Goal: Book appointment/travel/reservation

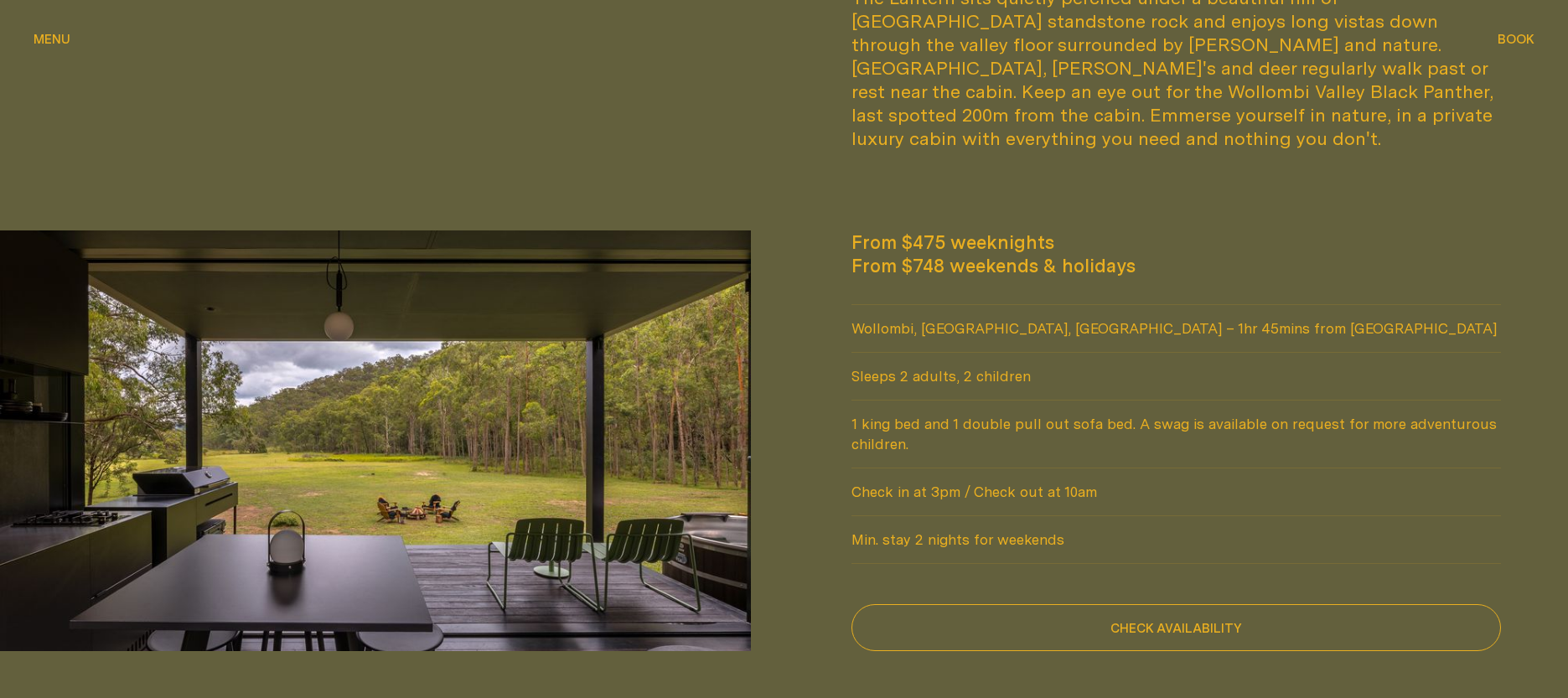
scroll to position [1424, 0]
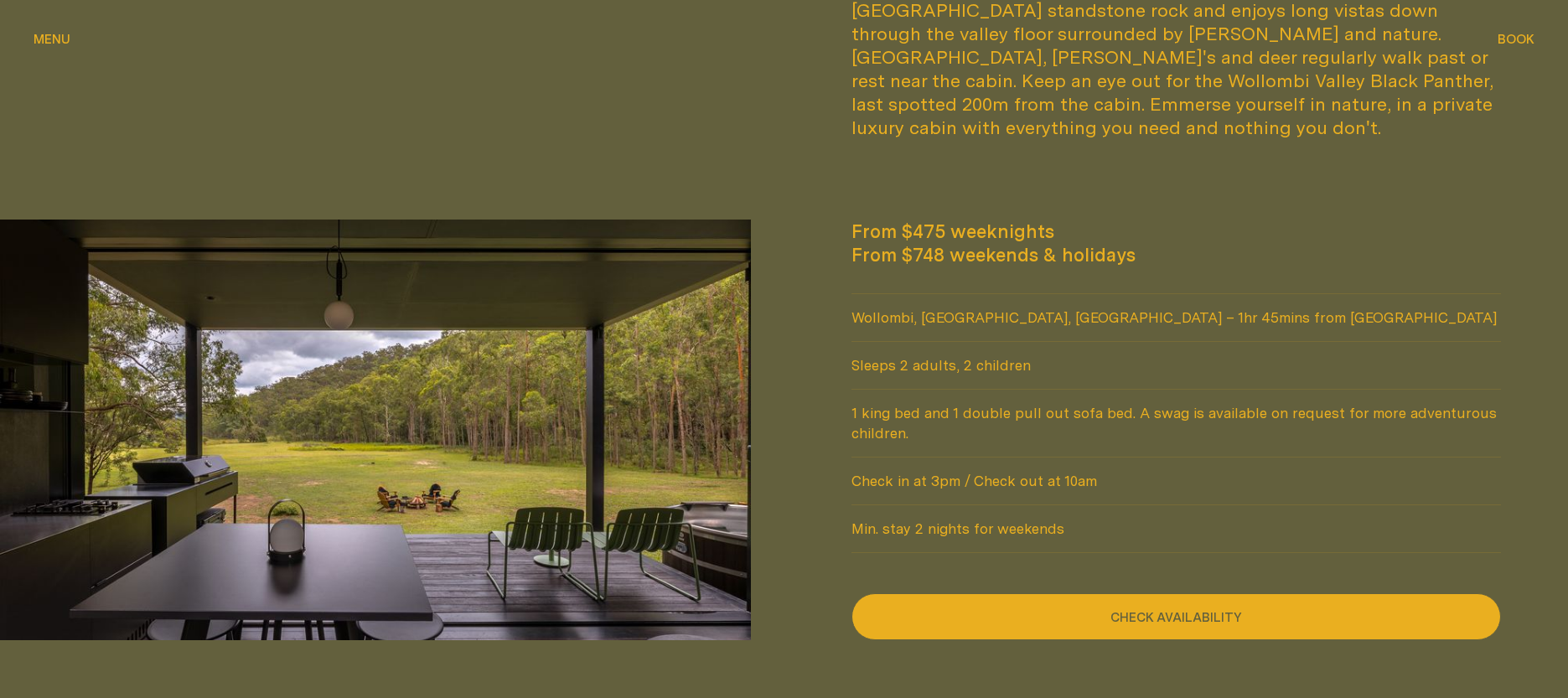
click at [1093, 593] on button "Check availability" at bounding box center [1176, 617] width 651 height 47
select select "******"
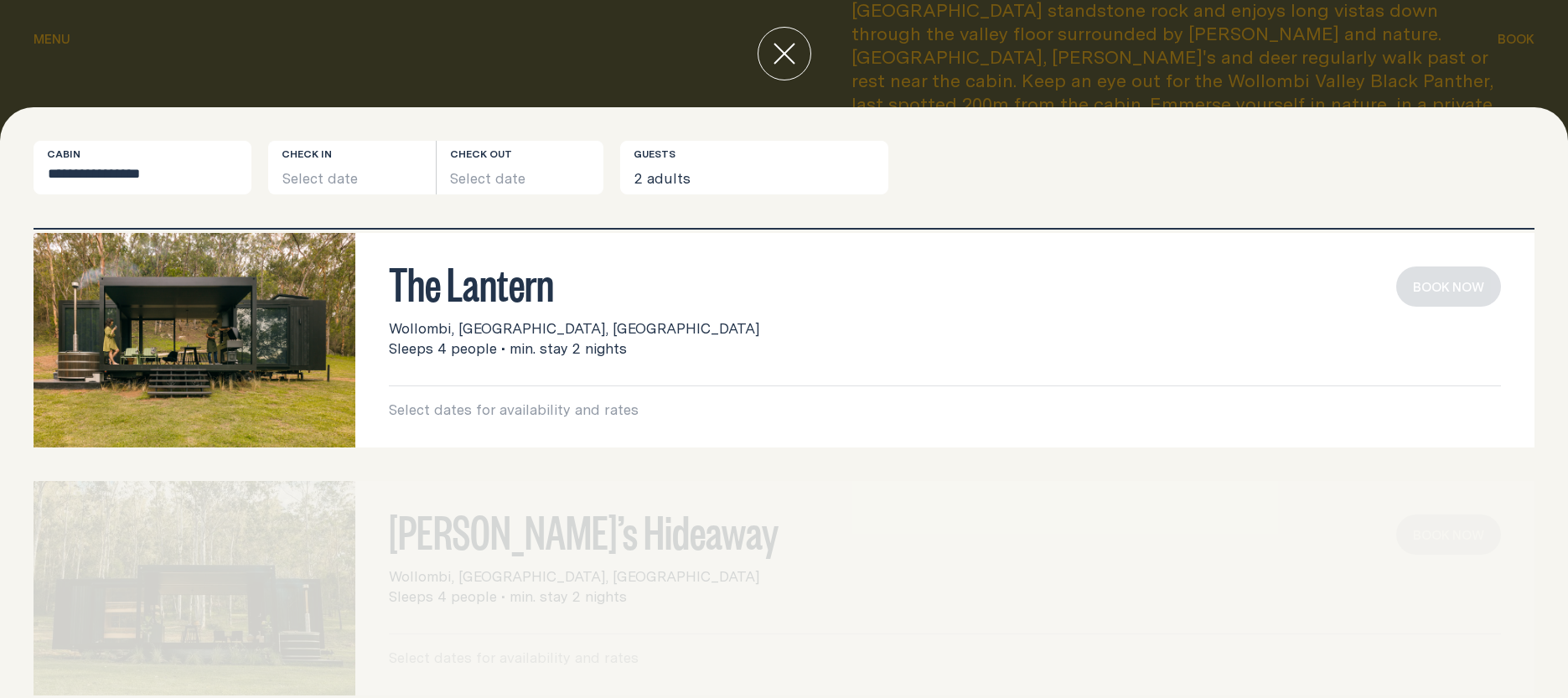
scroll to position [0, 0]
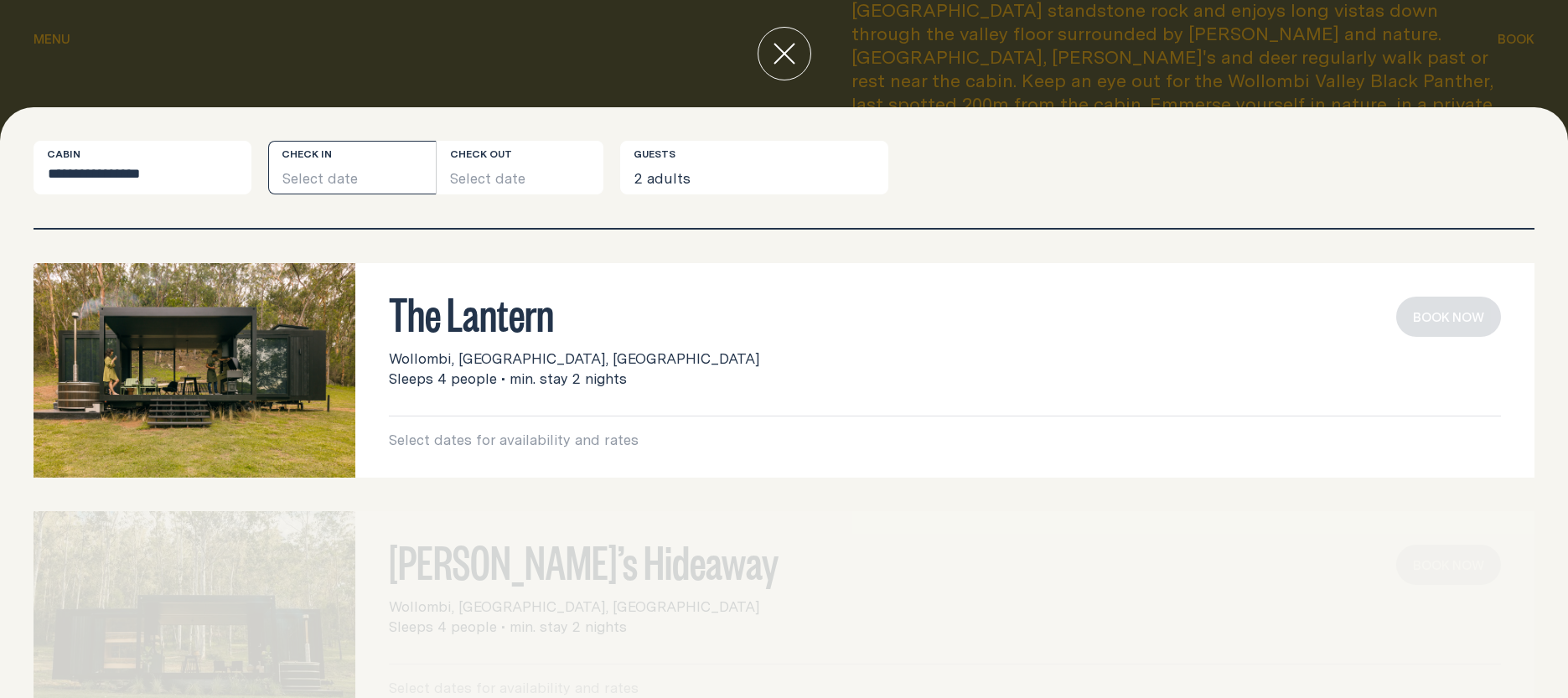
click at [349, 172] on button "Select date" at bounding box center [353, 168] width 168 height 54
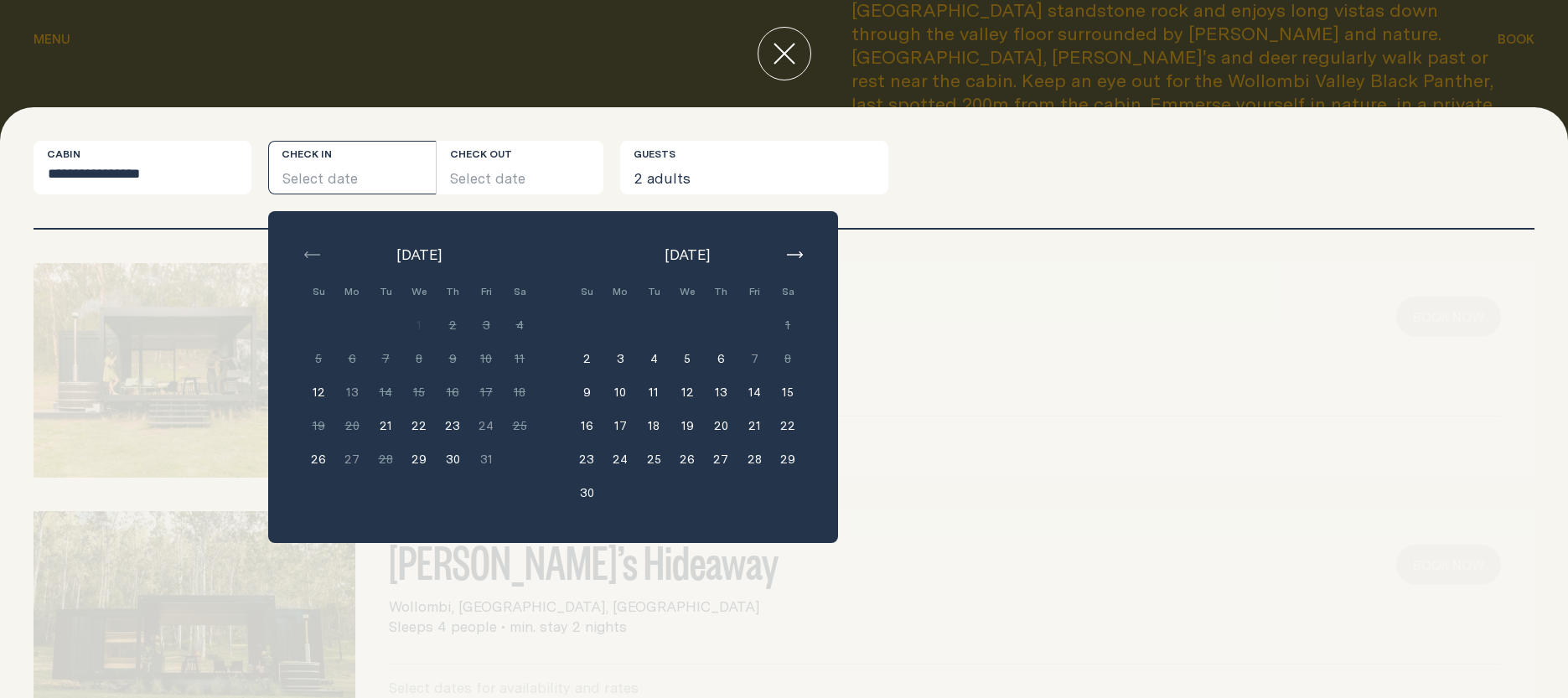
click at [802, 253] on icon "button" at bounding box center [795, 255] width 16 height 7
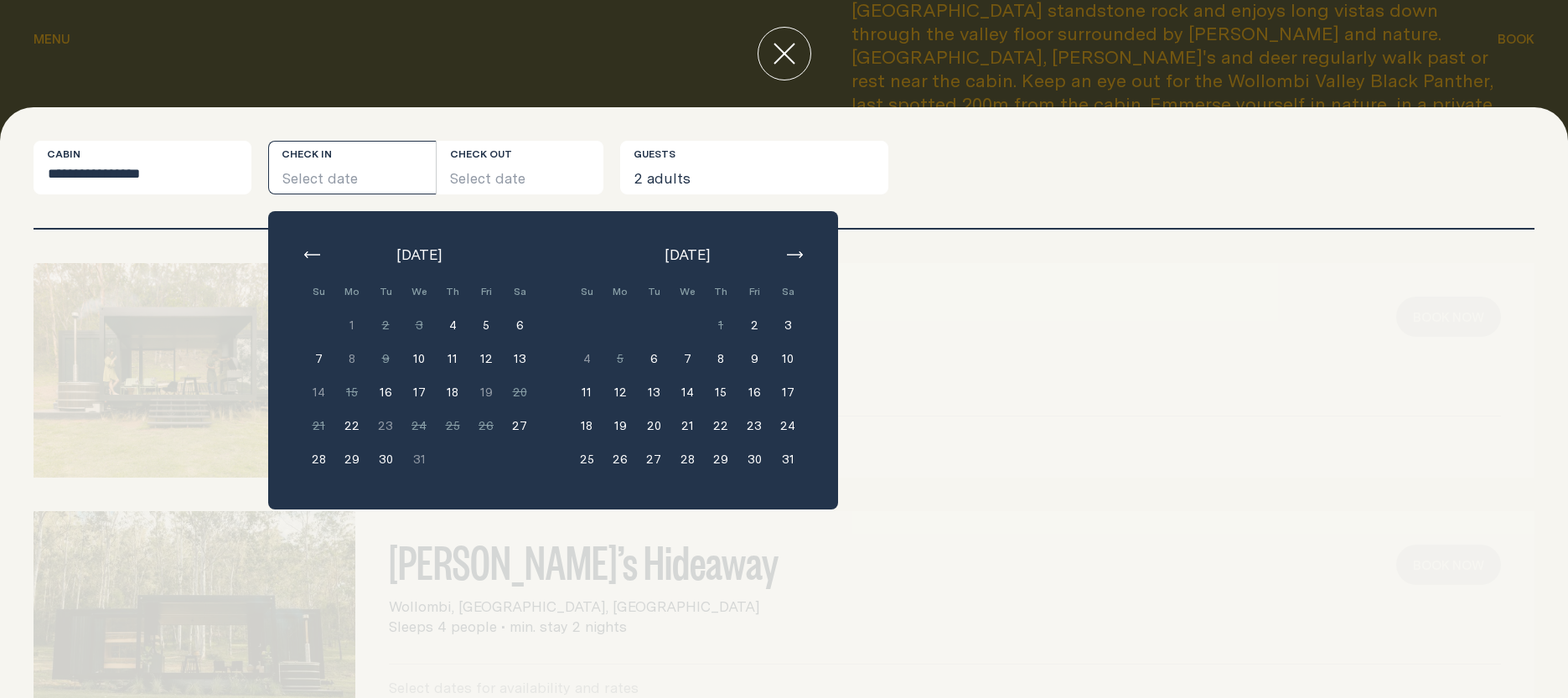
click at [802, 253] on icon "button" at bounding box center [795, 255] width 16 height 7
click at [497, 424] on button "27" at bounding box center [486, 425] width 34 height 34
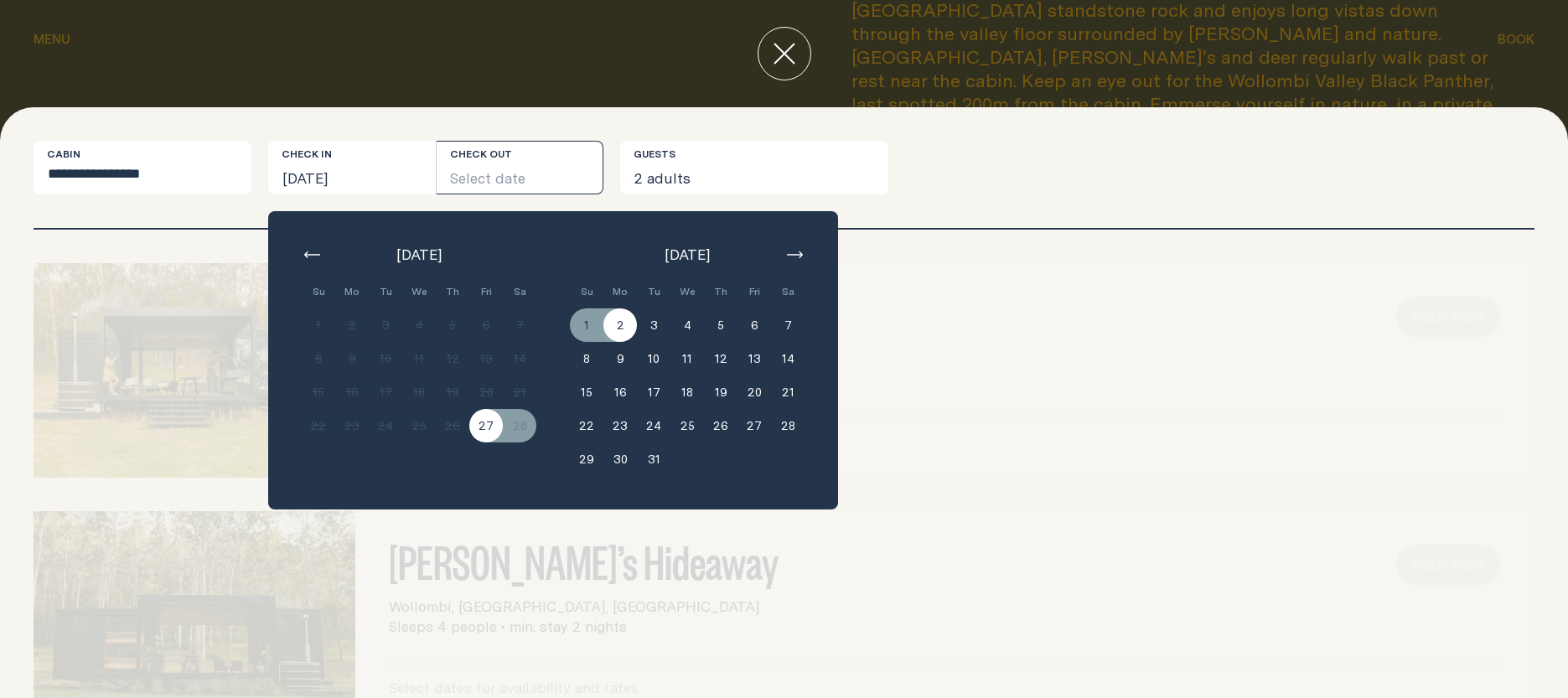
click at [626, 323] on button "2" at bounding box center [620, 325] width 34 height 34
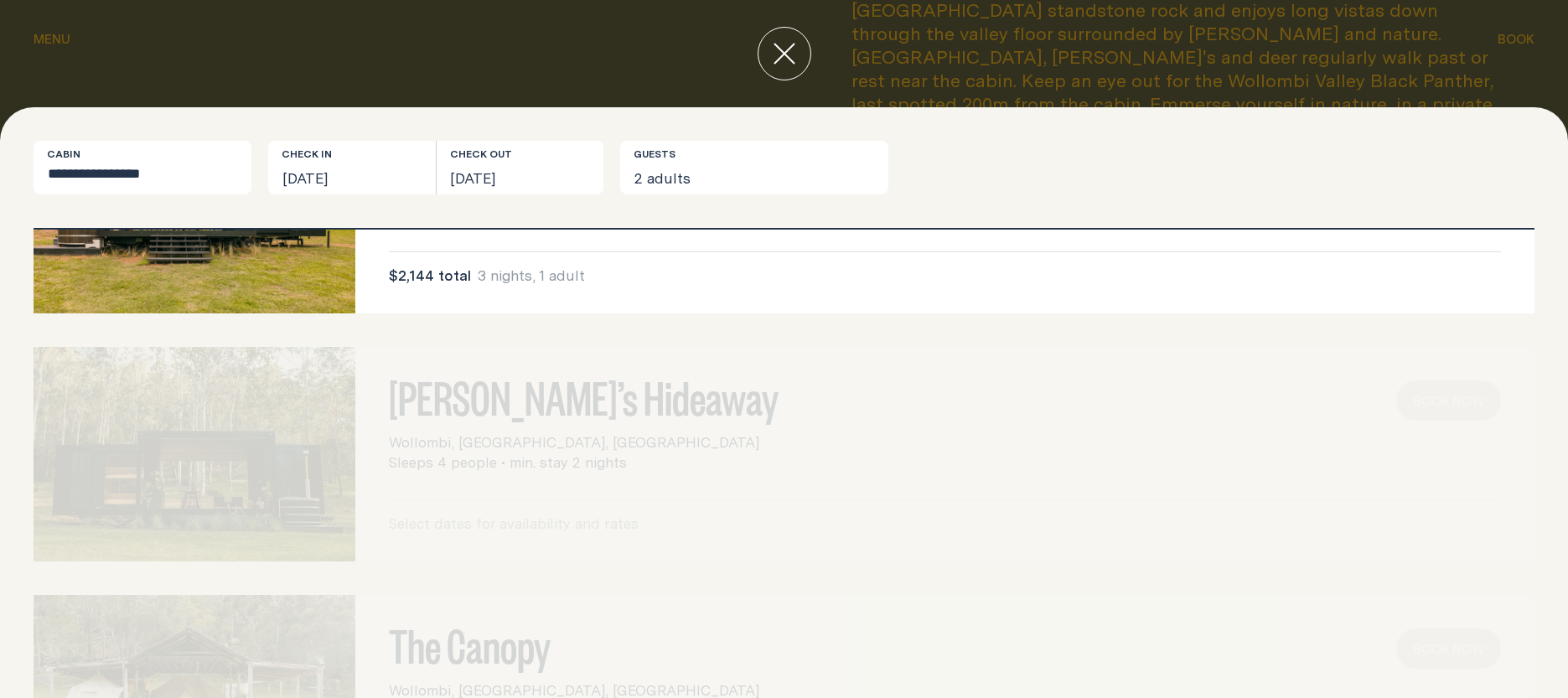
scroll to position [168, 0]
click at [531, 513] on div "[PERSON_NAME]’s Hideaway Wollombi, [GEOGRAPHIC_DATA], [GEOGRAPHIC_DATA] Sleeps …" at bounding box center [784, 451] width 1501 height 215
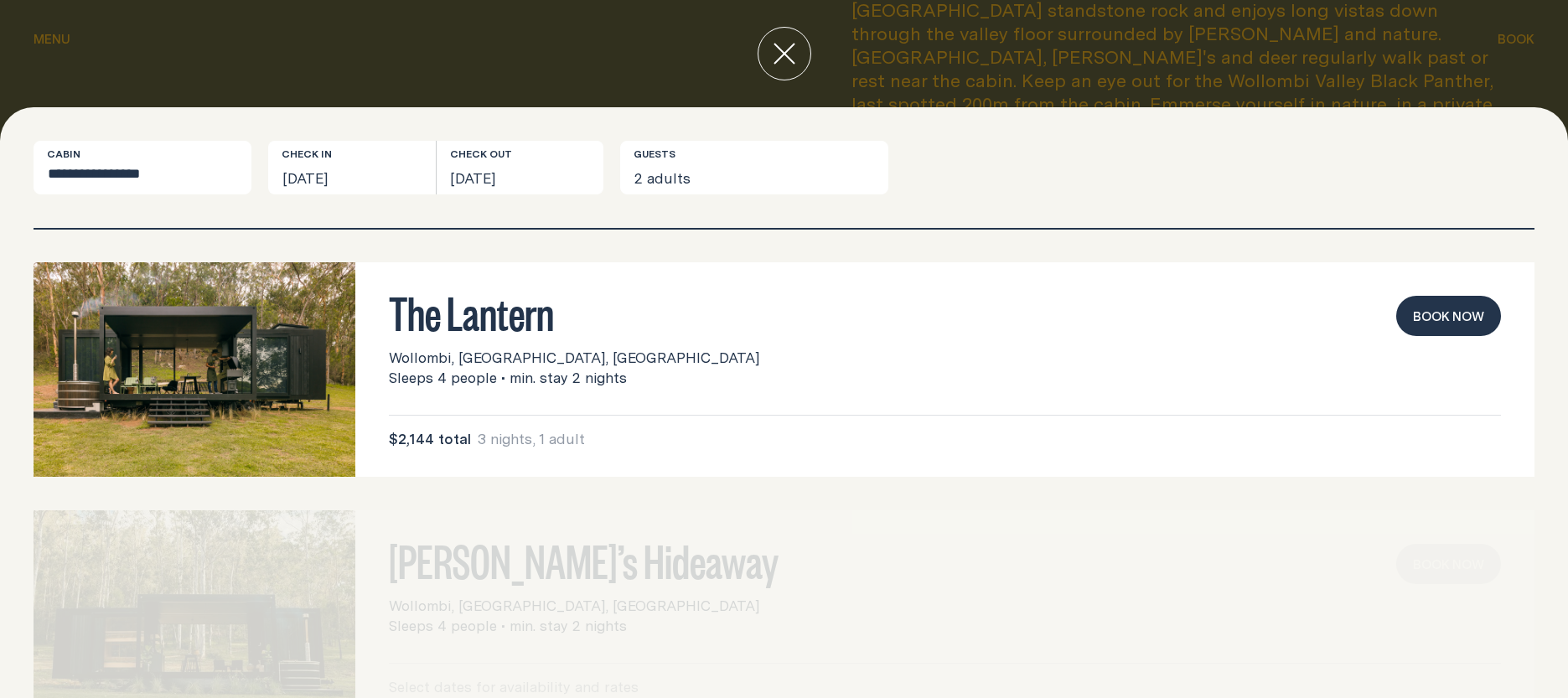
scroll to position [0, 0]
click at [1427, 314] on button "Book now" at bounding box center [1448, 316] width 105 height 40
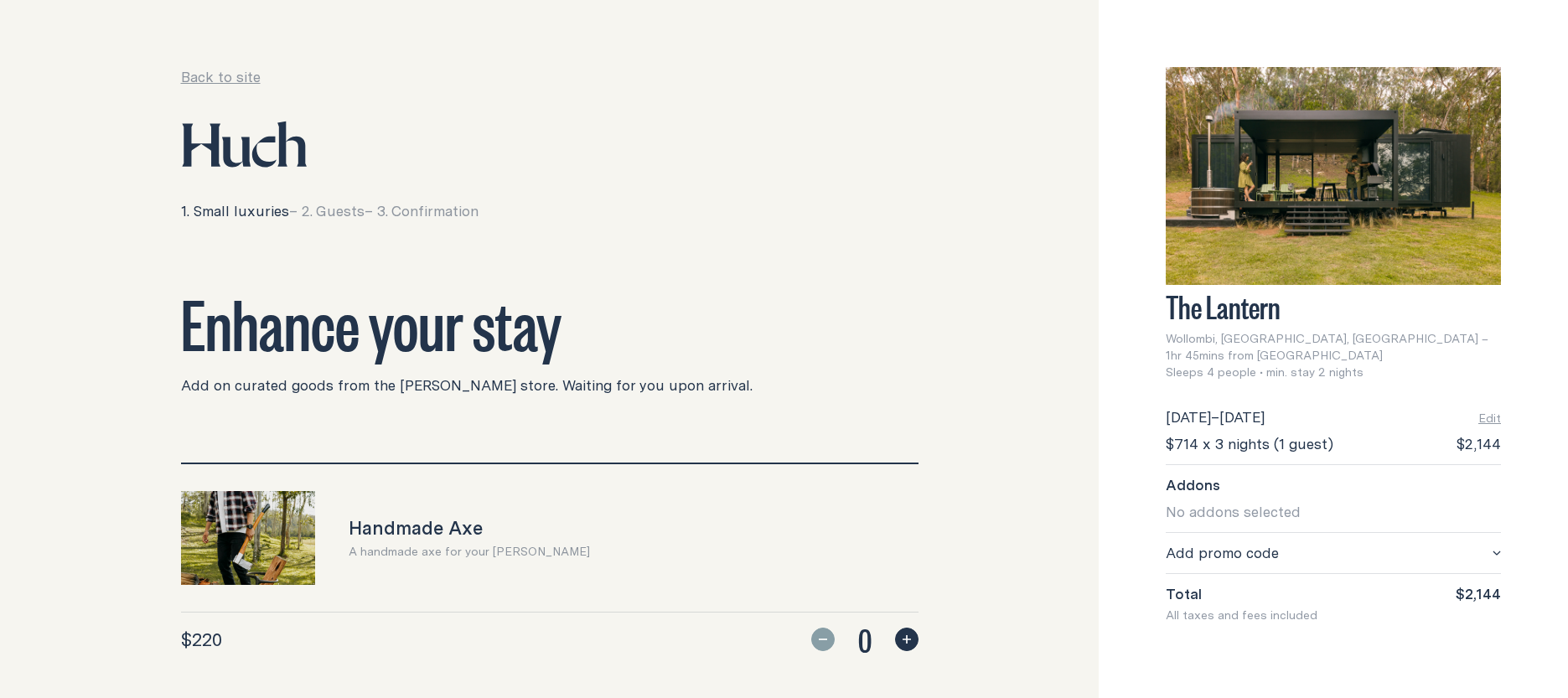
click at [238, 67] on link "Back to site" at bounding box center [221, 77] width 80 height 20
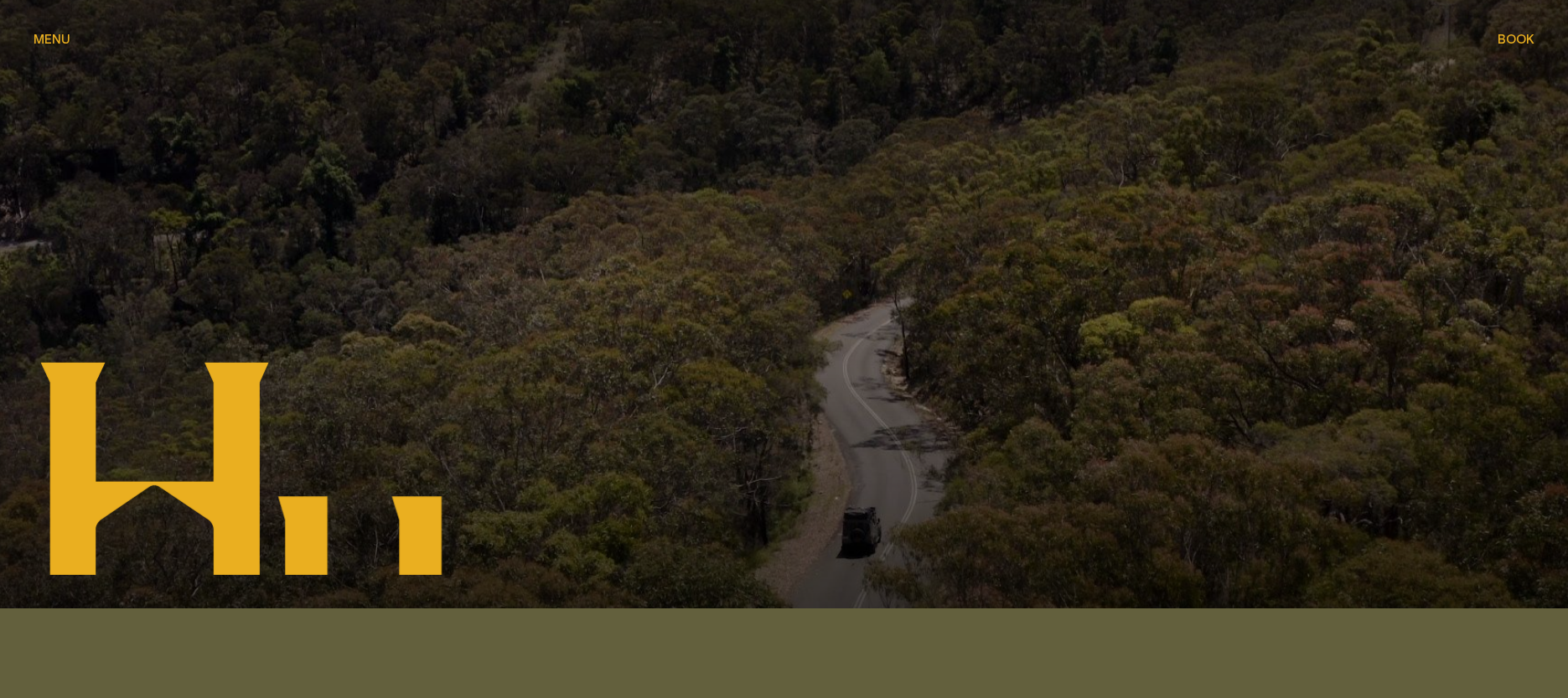
scroll to position [168, 0]
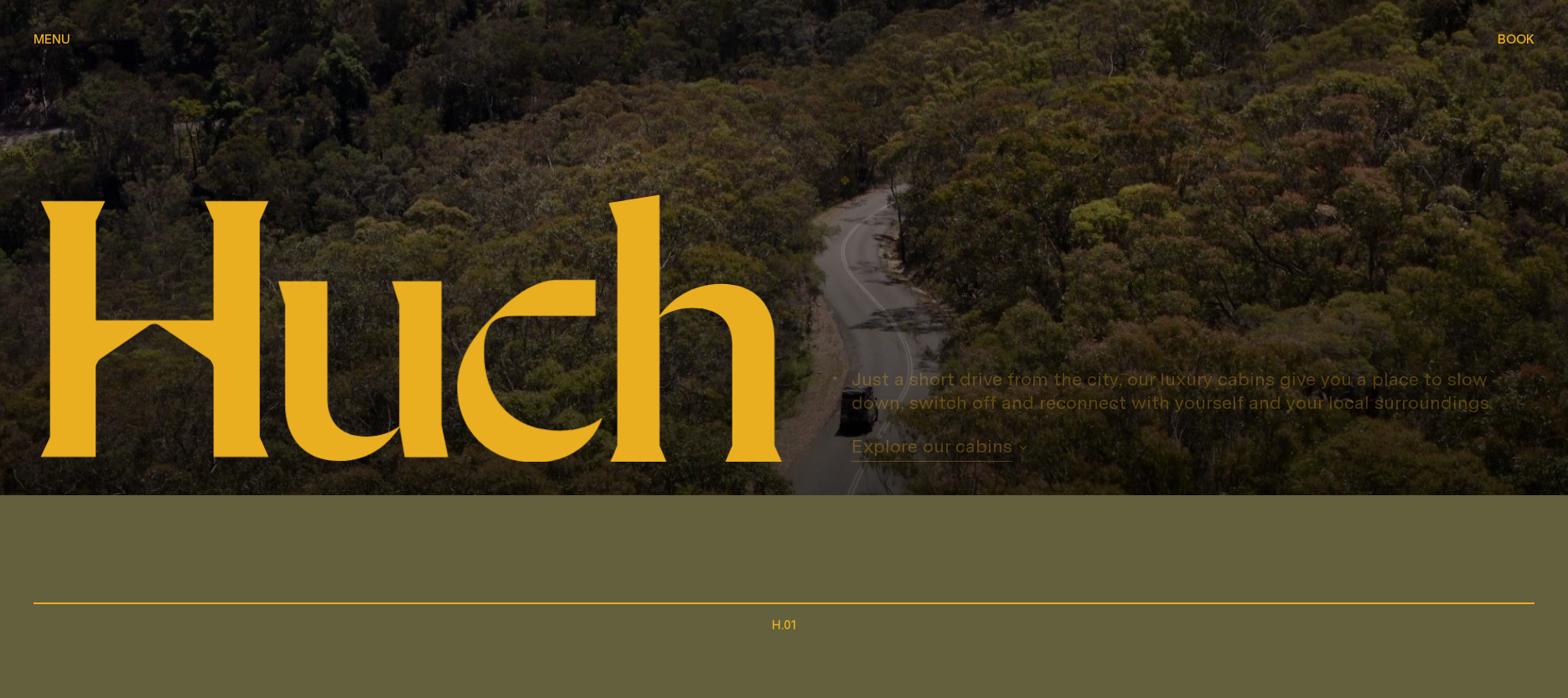
click at [70, 37] on span "Menu" at bounding box center [52, 39] width 37 height 13
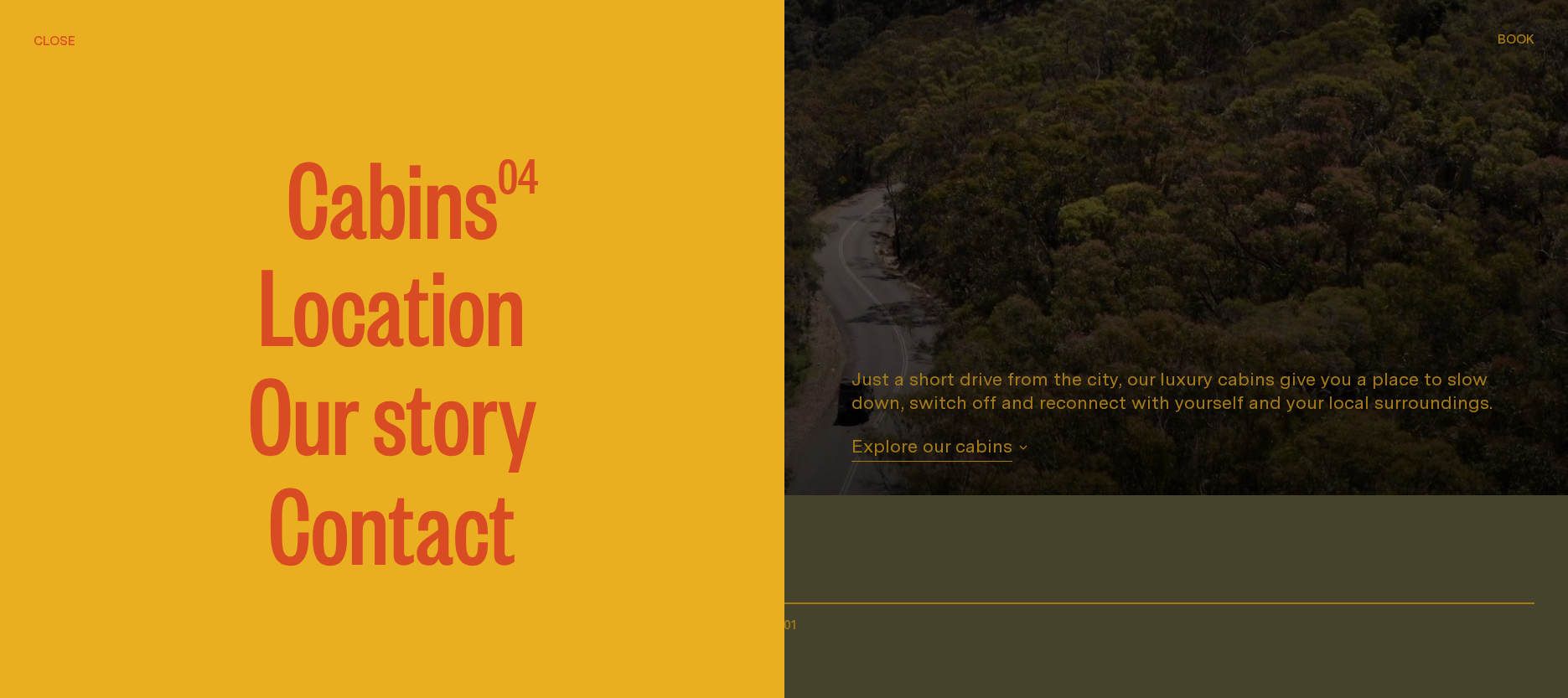
click at [400, 213] on span "Cabins" at bounding box center [392, 195] width 212 height 101
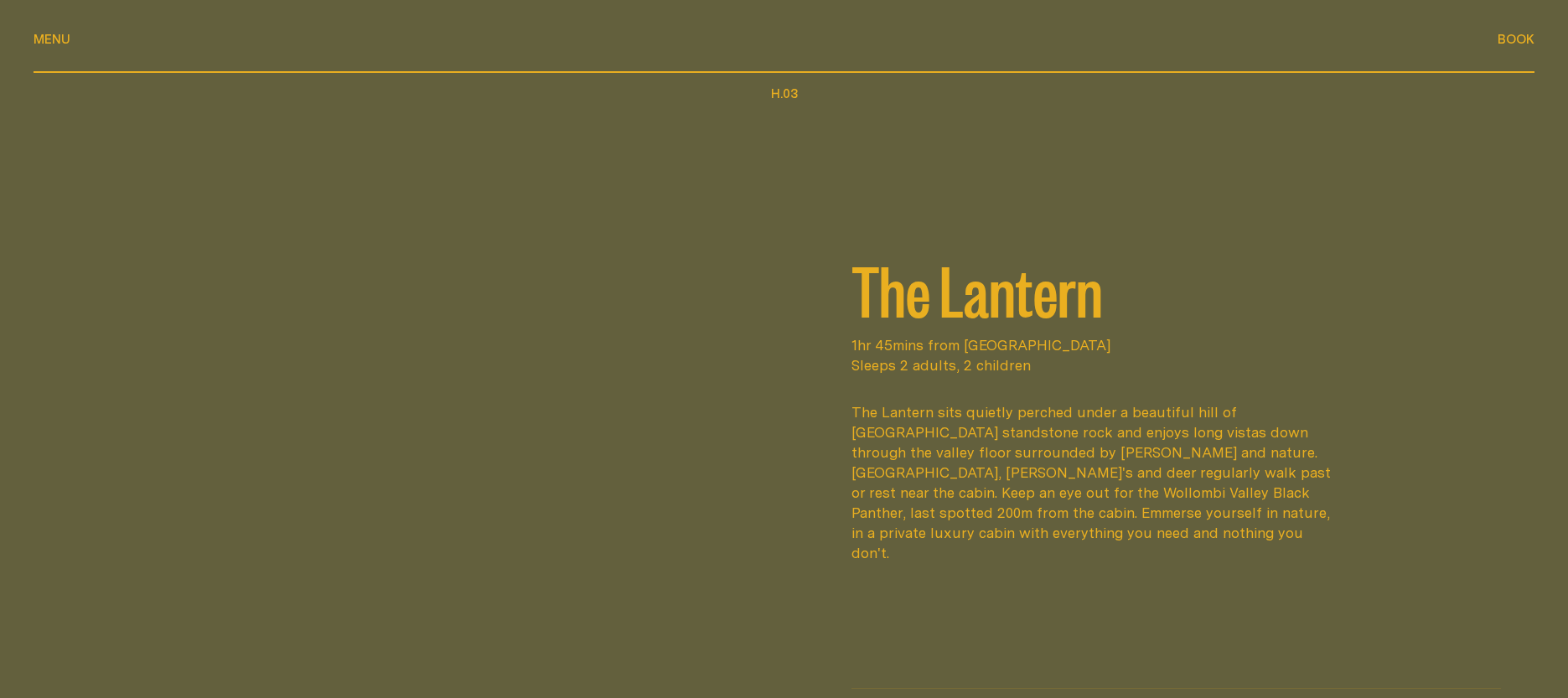
scroll to position [2422, 0]
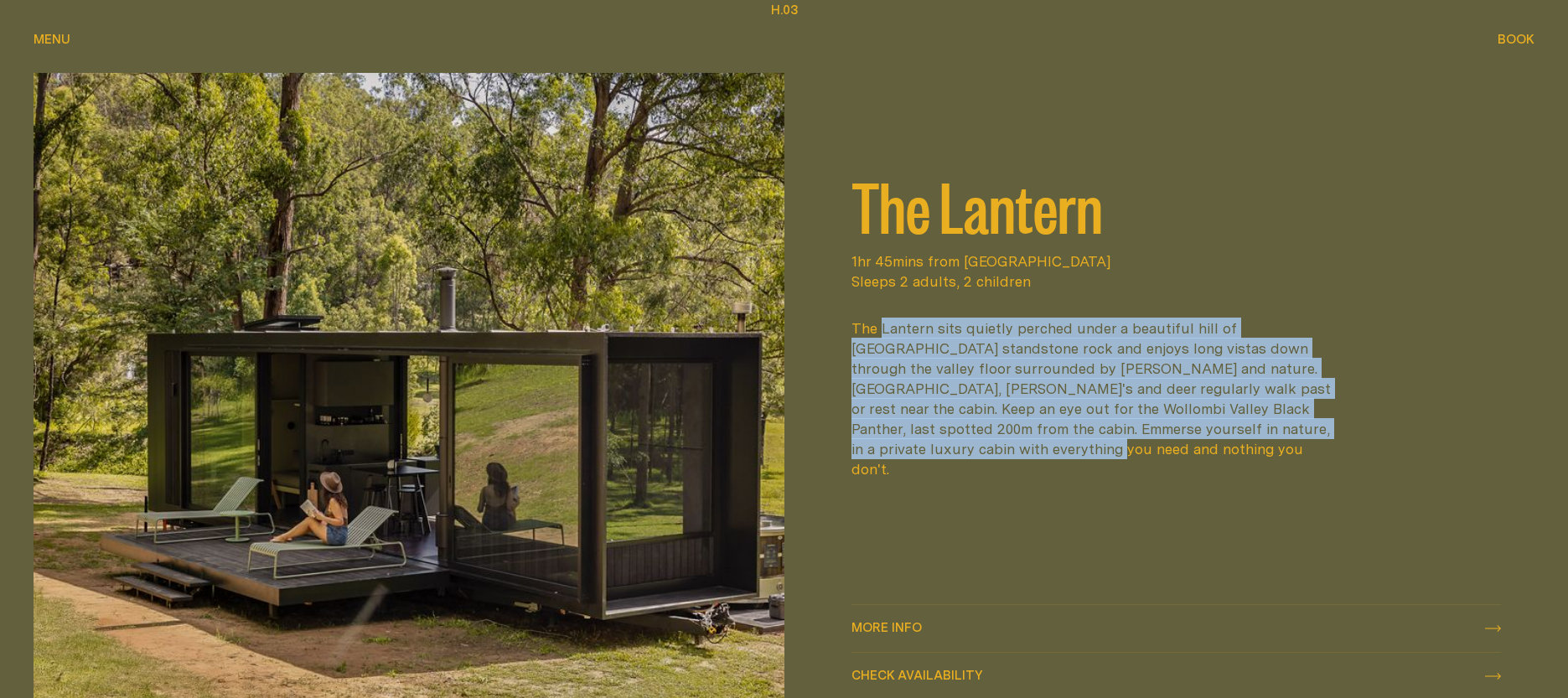
drag, startPoint x: 878, startPoint y: 338, endPoint x: 1265, endPoint y: 454, distance: 404.0
click at [1265, 454] on div "The Lantern sits quietly perched under a beautiful hill of [GEOGRAPHIC_DATA] st…" at bounding box center [1092, 398] width 483 height 161
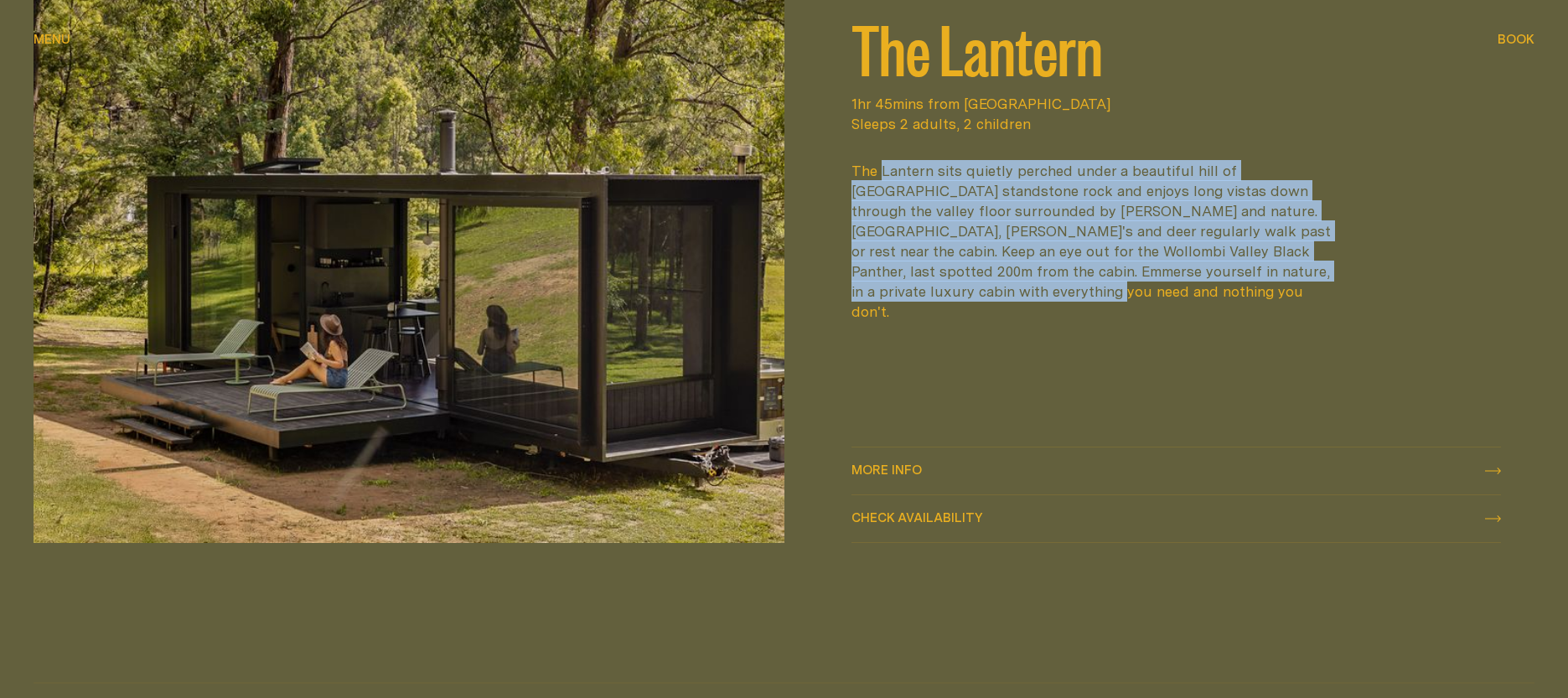
scroll to position [2589, 0]
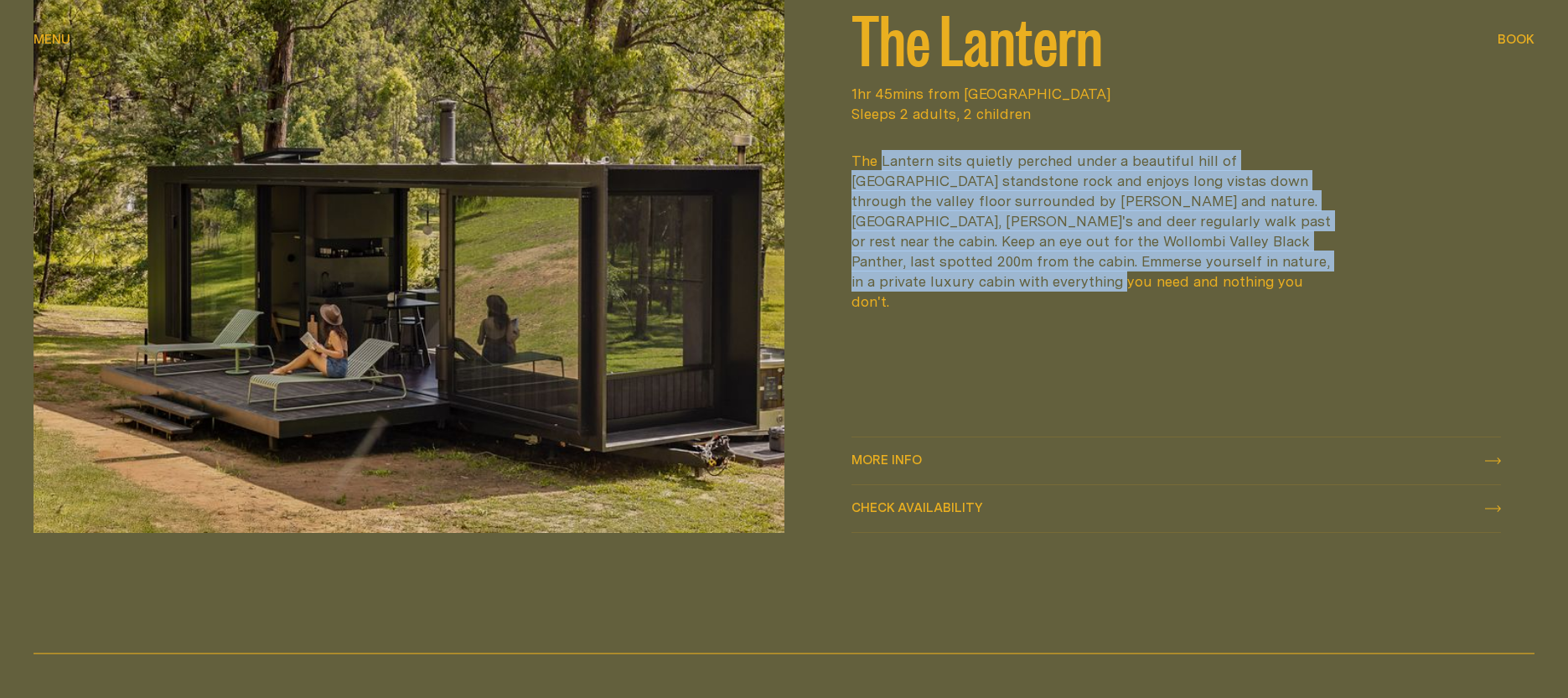
click at [996, 341] on div "The Lantern 1hr 45mins from [GEOGRAPHIC_DATA] Sleeps 2 adults, 2 children The L…" at bounding box center [1176, 157] width 651 height 504
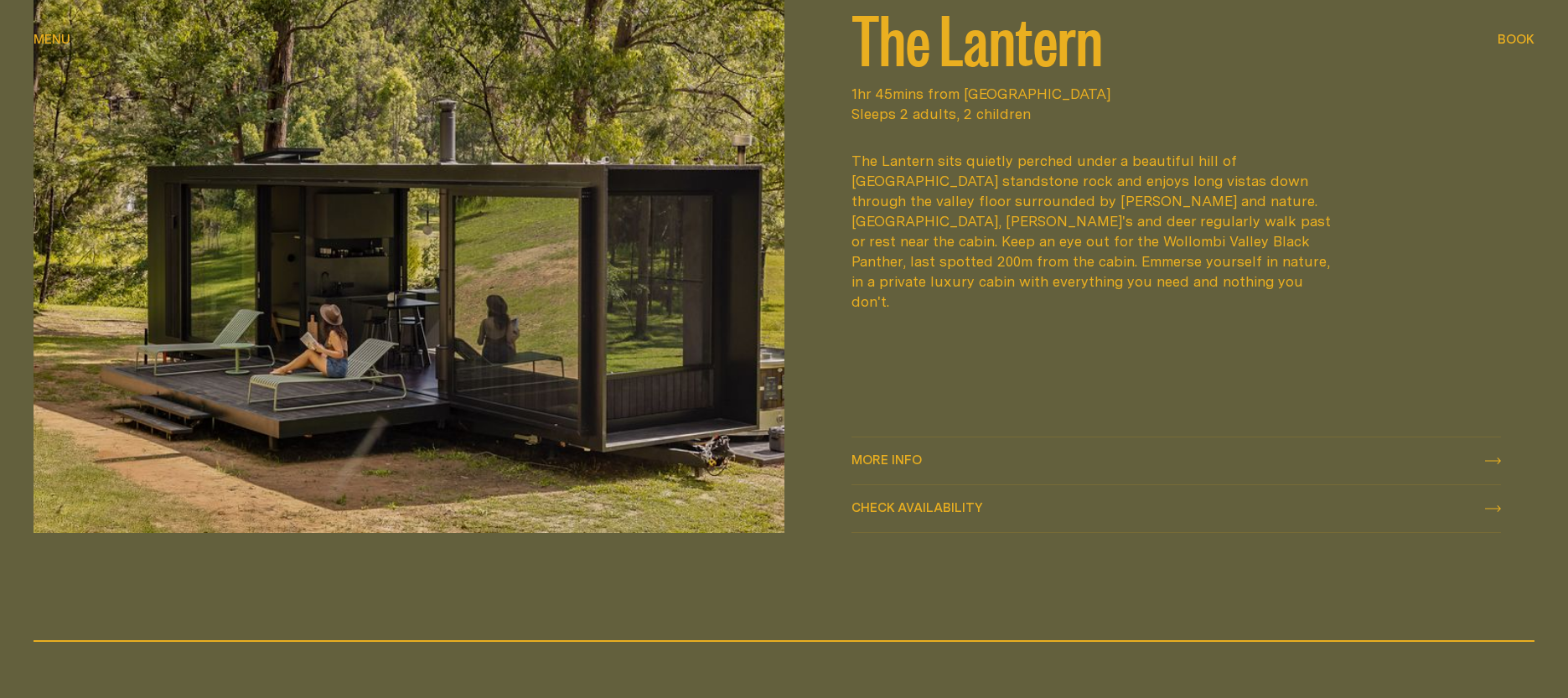
click at [971, 463] on div "More info More info" at bounding box center [1176, 461] width 651 height 20
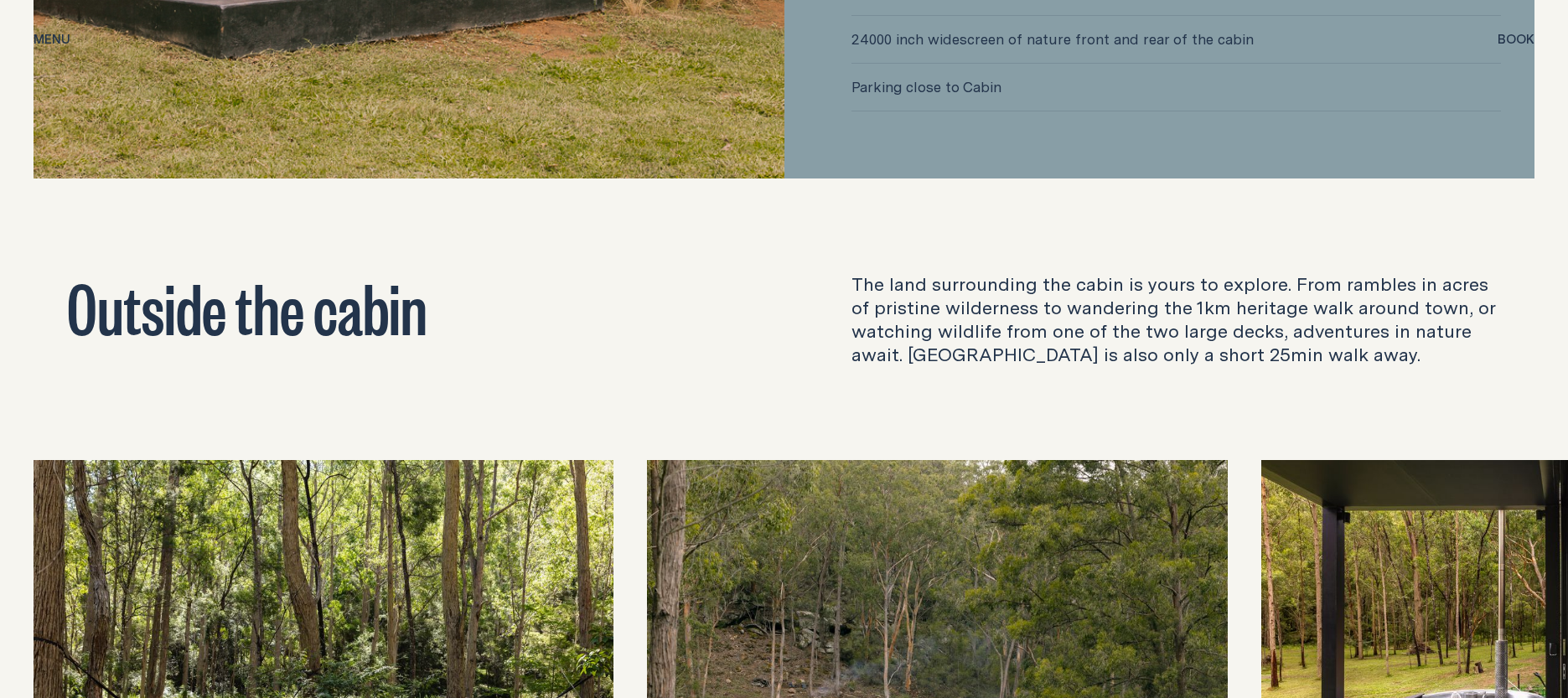
scroll to position [5445, 0]
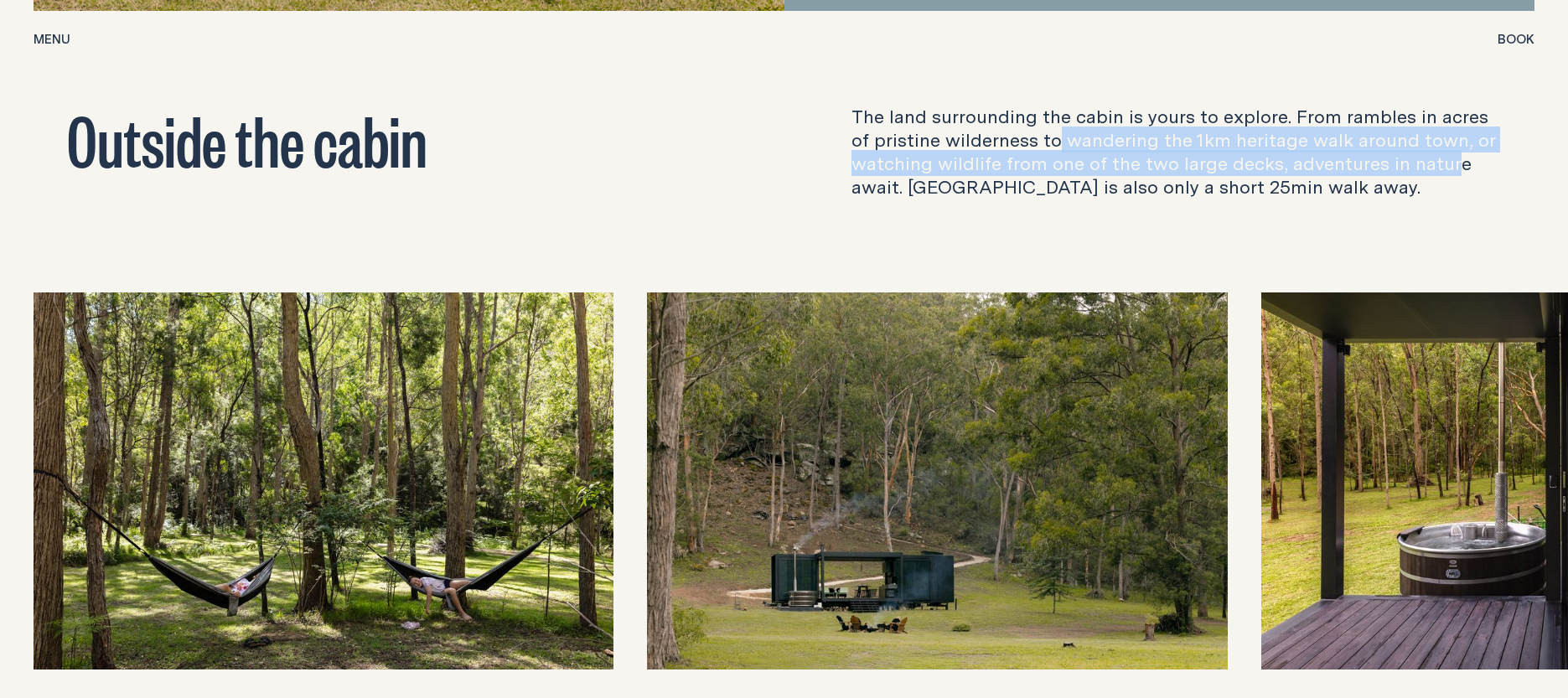
drag, startPoint x: 1035, startPoint y: 118, endPoint x: 1443, endPoint y: 135, distance: 408.4
click at [1443, 135] on p "The land surrounding the cabin is yours to explore. From rambles in acres of pr…" at bounding box center [1176, 152] width 651 height 94
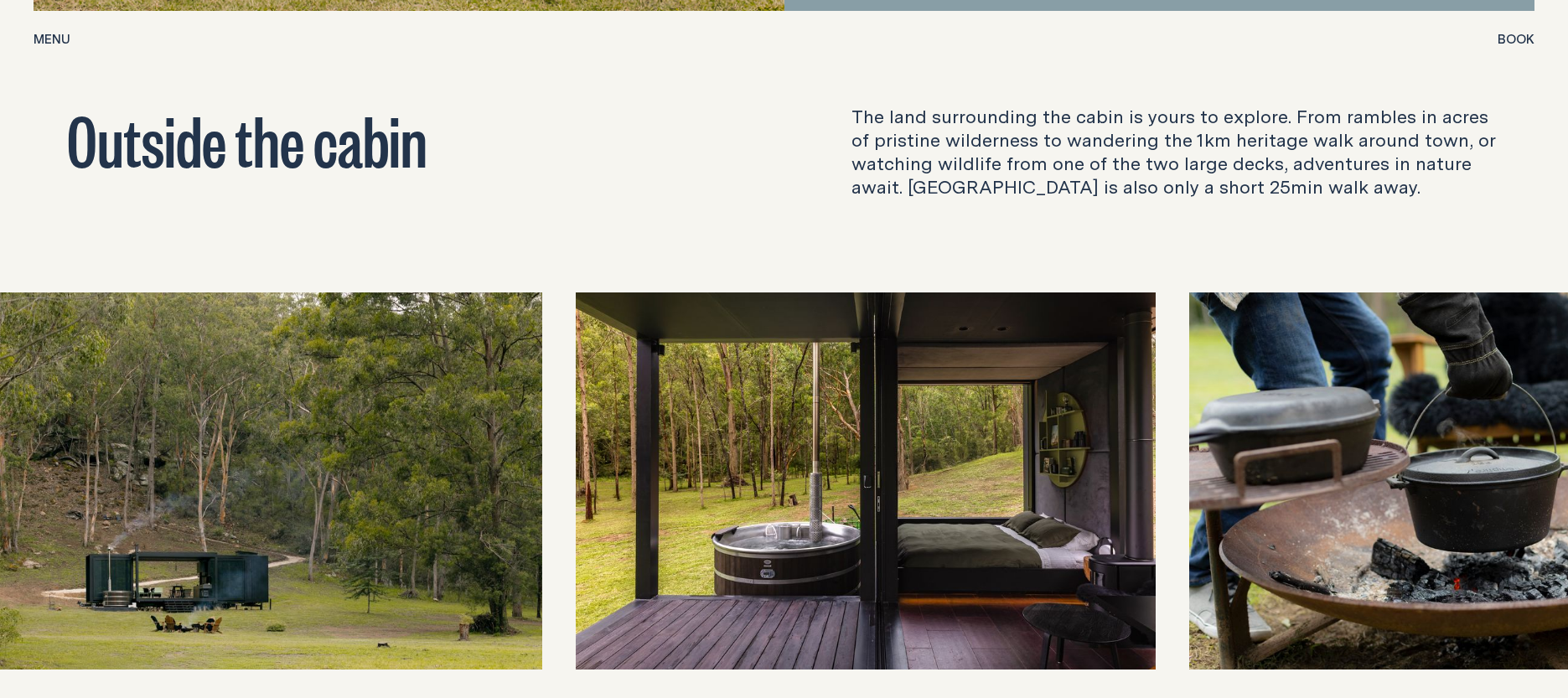
drag, startPoint x: 1152, startPoint y: 434, endPoint x: 484, endPoint y: 434, distance: 668.0
click at [484, 434] on img at bounding box center [251, 480] width 580 height 377
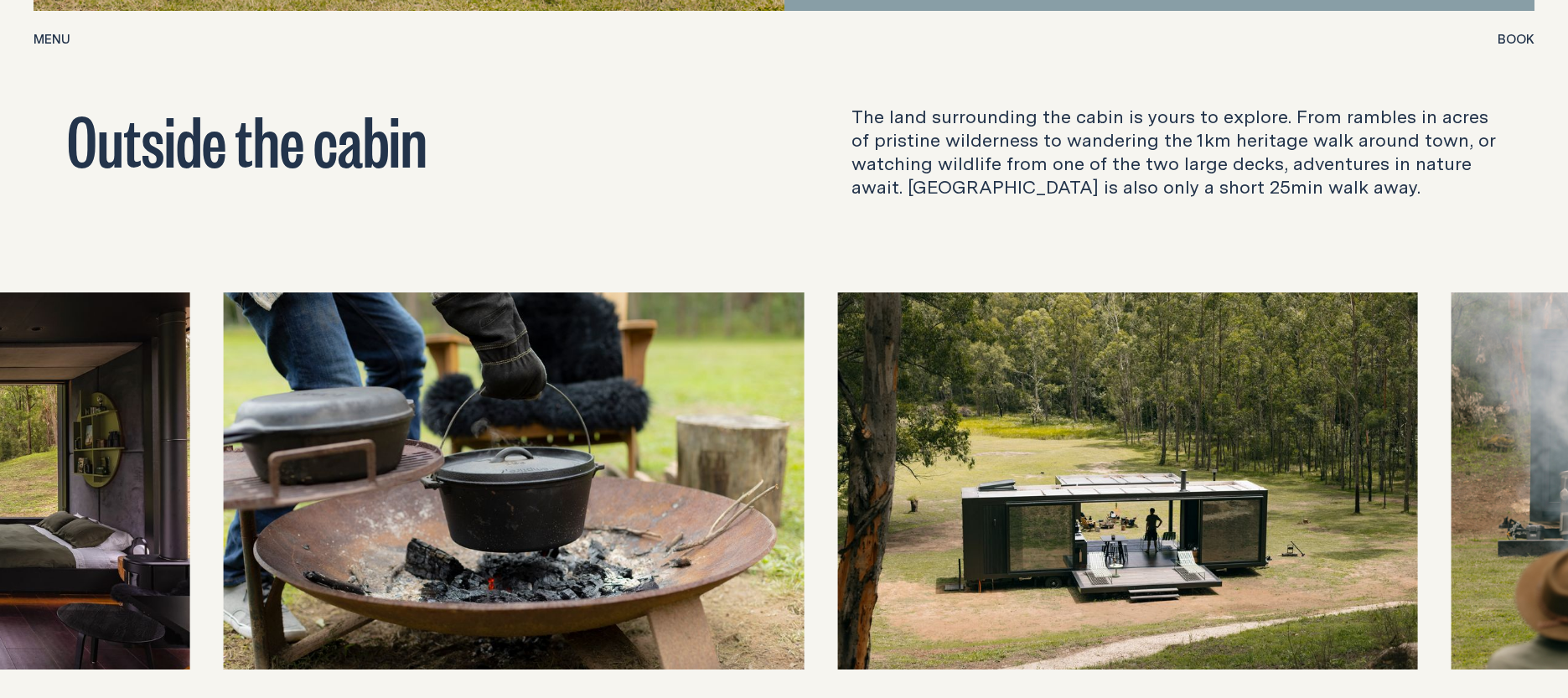
drag, startPoint x: 1406, startPoint y: 420, endPoint x: 390, endPoint y: 419, distance: 1016.0
click at [390, 419] on img at bounding box center [514, 480] width 580 height 377
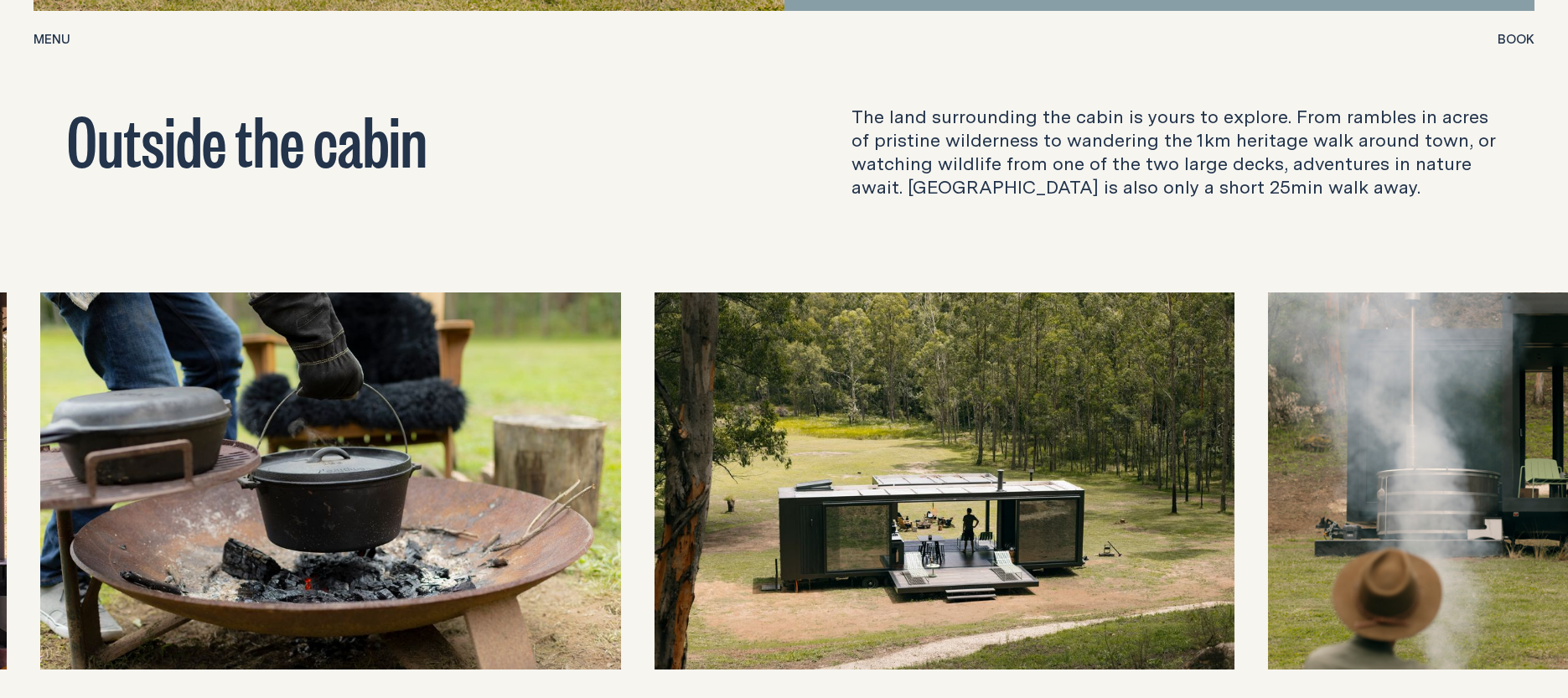
scroll to position [5529, 0]
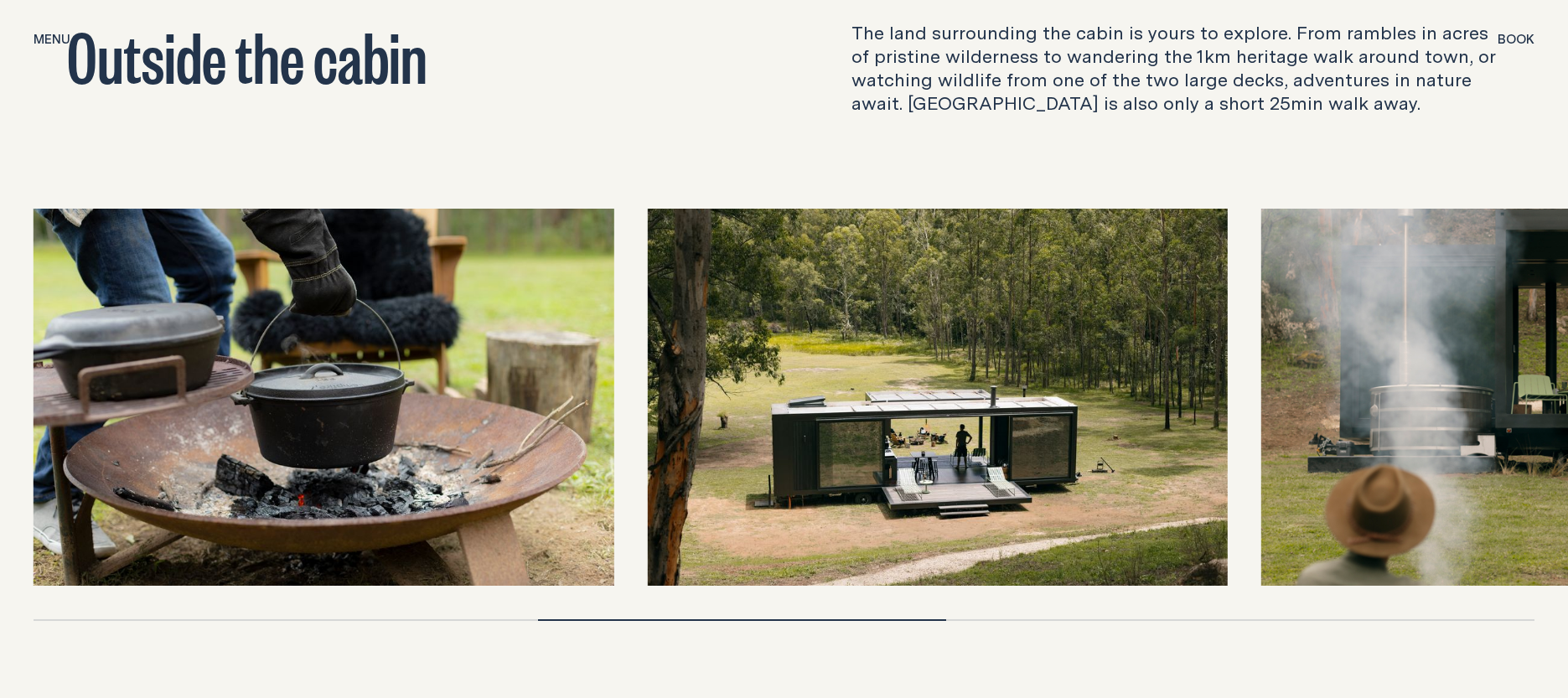
drag, startPoint x: 1066, startPoint y: 320, endPoint x: 521, endPoint y: 284, distance: 546.2
click at [521, 284] on div at bounding box center [784, 397] width 1501 height 377
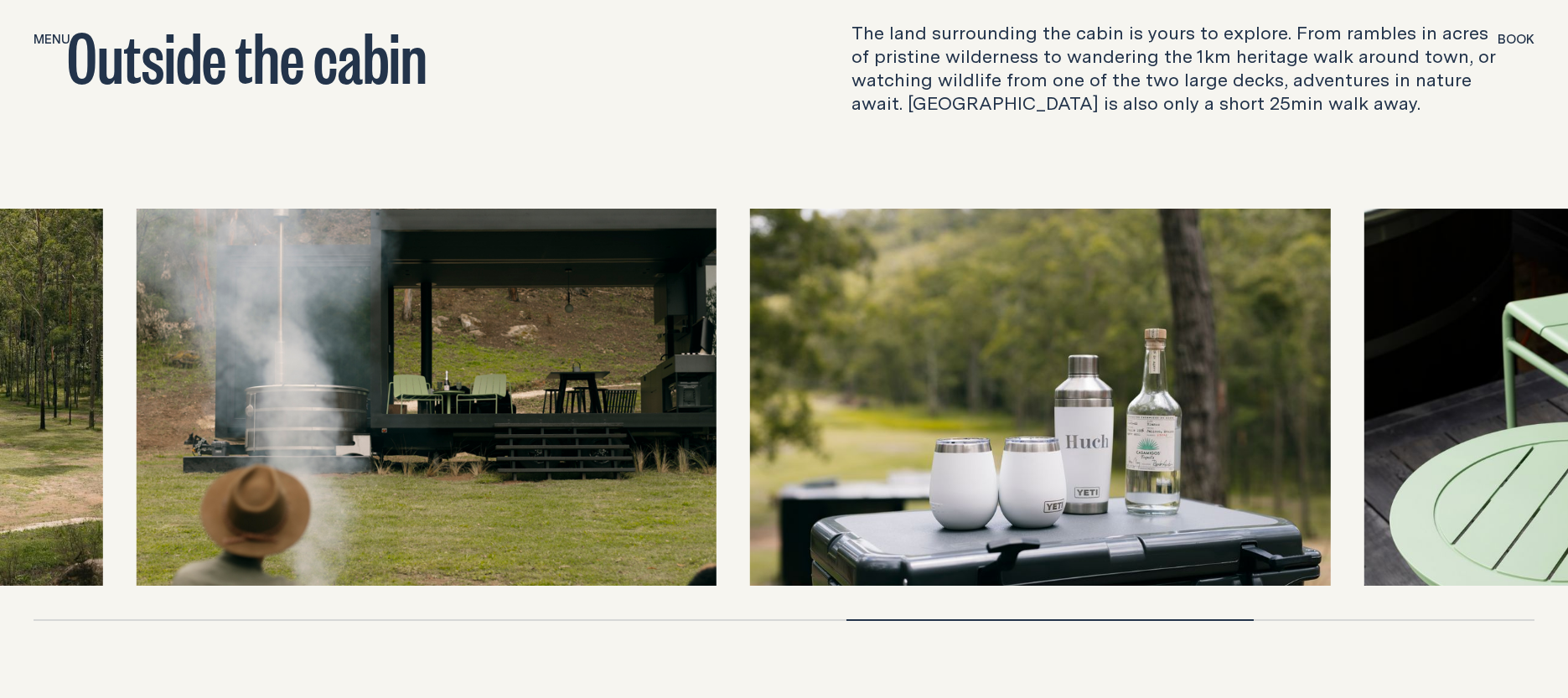
drag, startPoint x: 1495, startPoint y: 454, endPoint x: 358, endPoint y: 414, distance: 1137.7
click at [362, 422] on img at bounding box center [426, 397] width 580 height 377
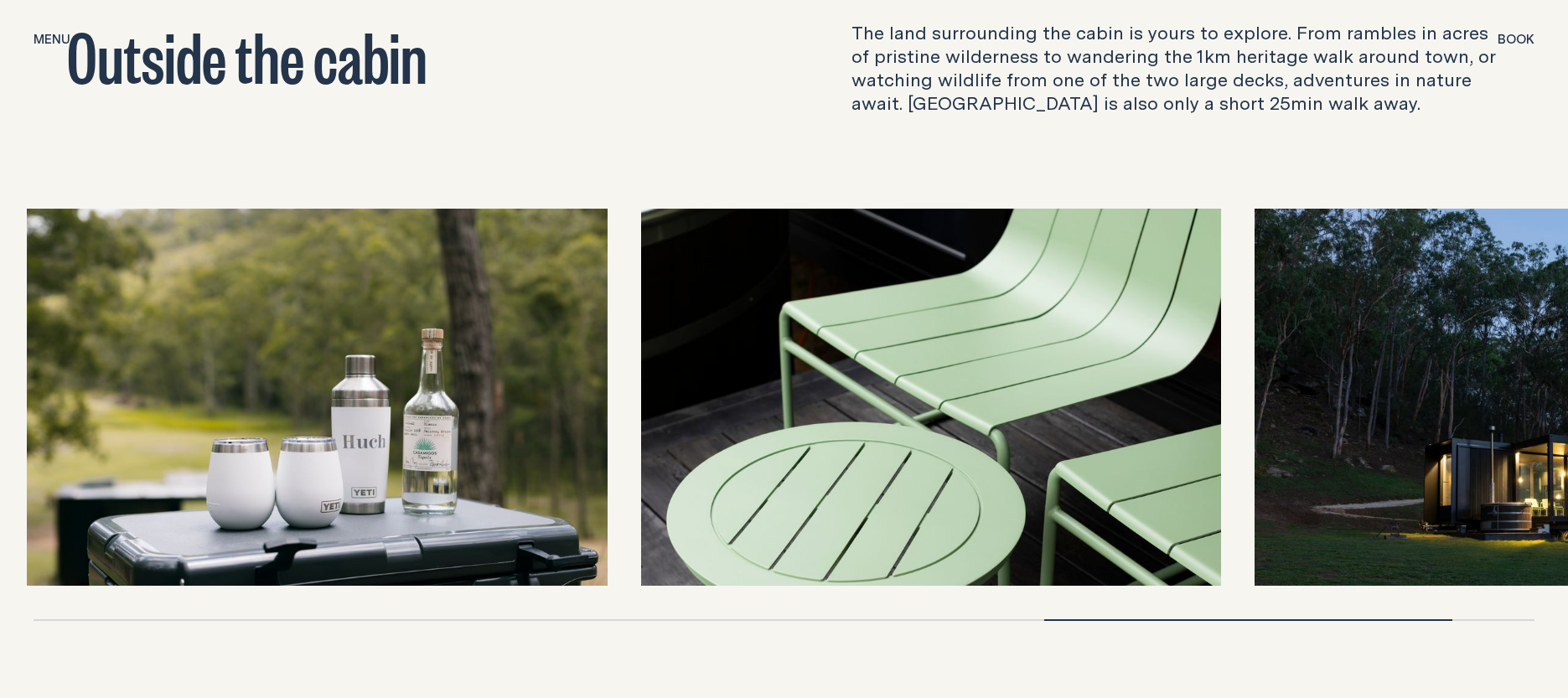
drag, startPoint x: 1325, startPoint y: 456, endPoint x: 696, endPoint y: 447, distance: 629.1
click at [698, 449] on img at bounding box center [931, 397] width 580 height 377
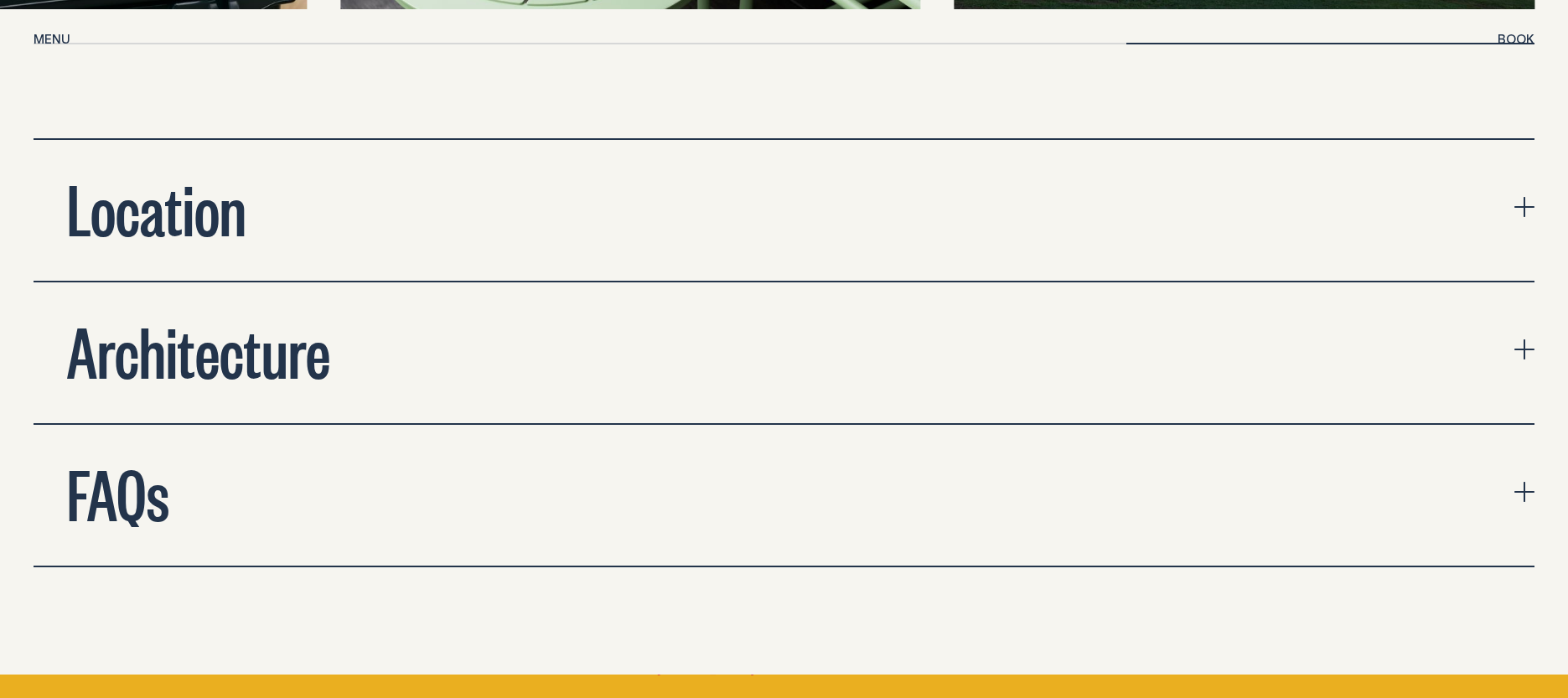
scroll to position [6115, 0]
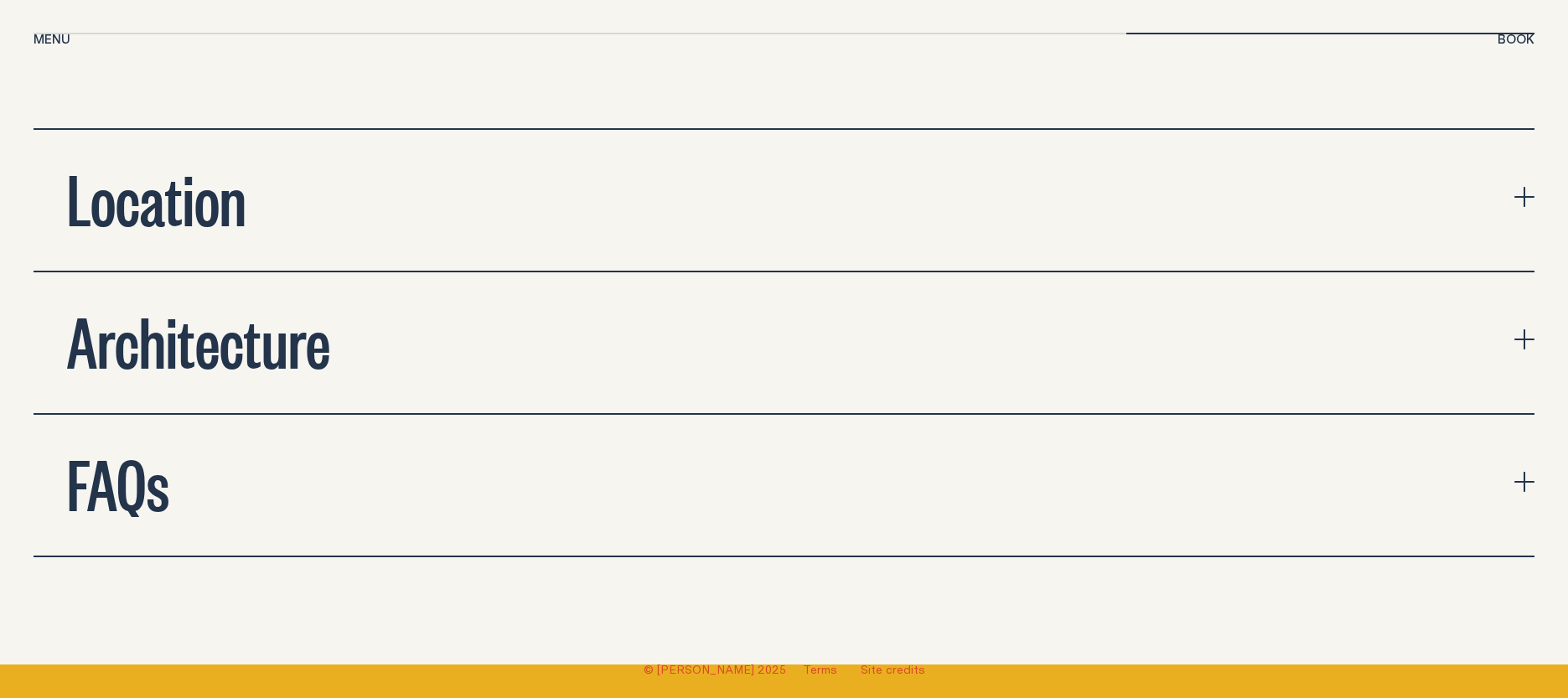
click at [180, 174] on h2 "Location" at bounding box center [157, 197] width 180 height 67
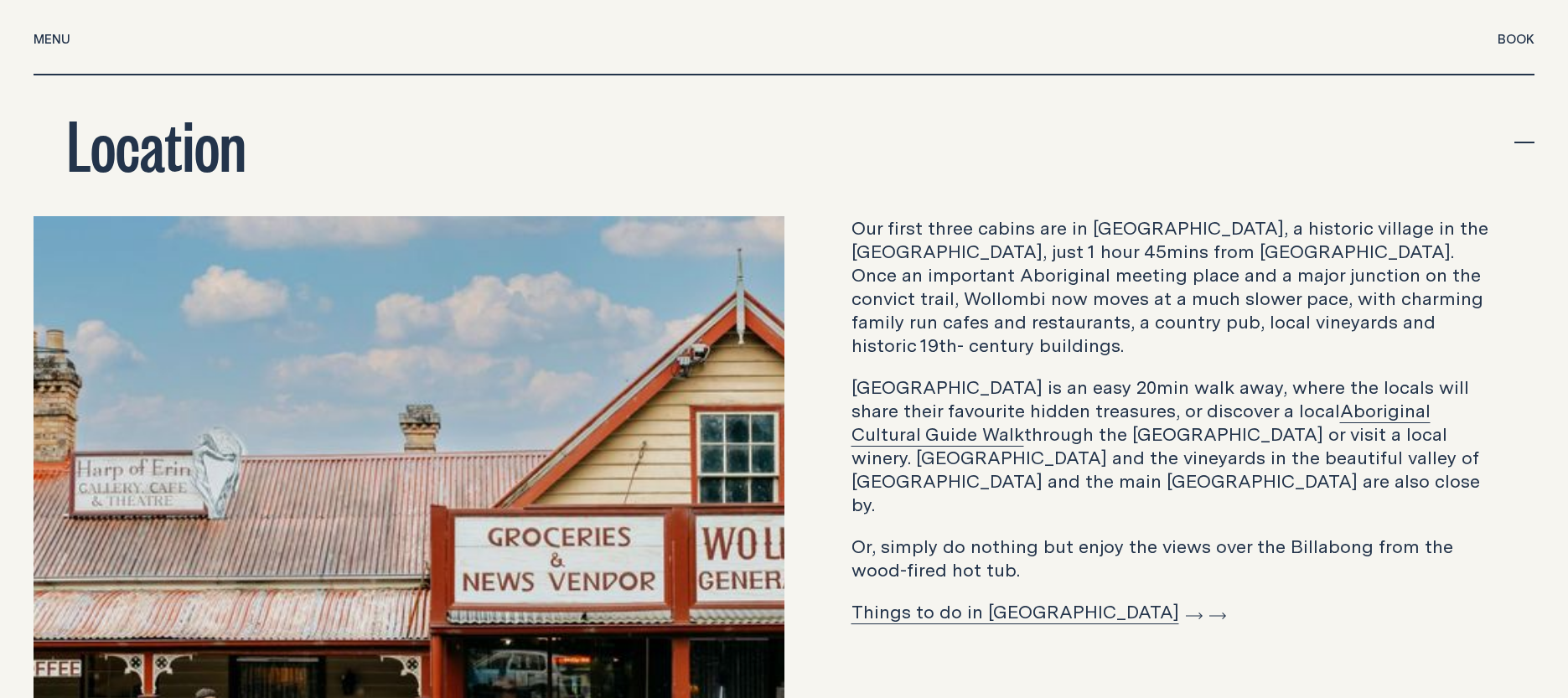
scroll to position [6199, 0]
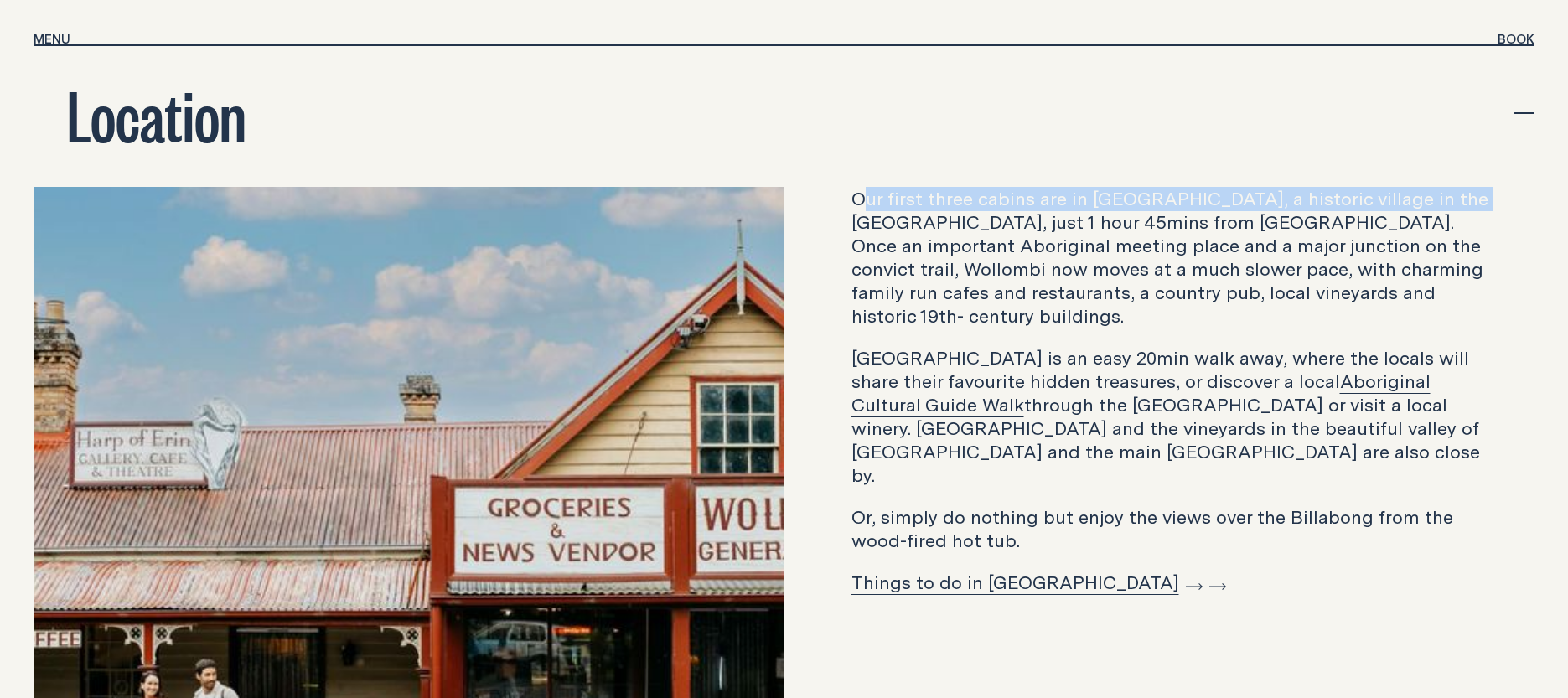
drag, startPoint x: 870, startPoint y: 177, endPoint x: 1466, endPoint y: 173, distance: 596.0
click at [1466, 187] on p "Our first three cabins are in [GEOGRAPHIC_DATA], a historic village in the [GEO…" at bounding box center [1176, 258] width 651 height 141
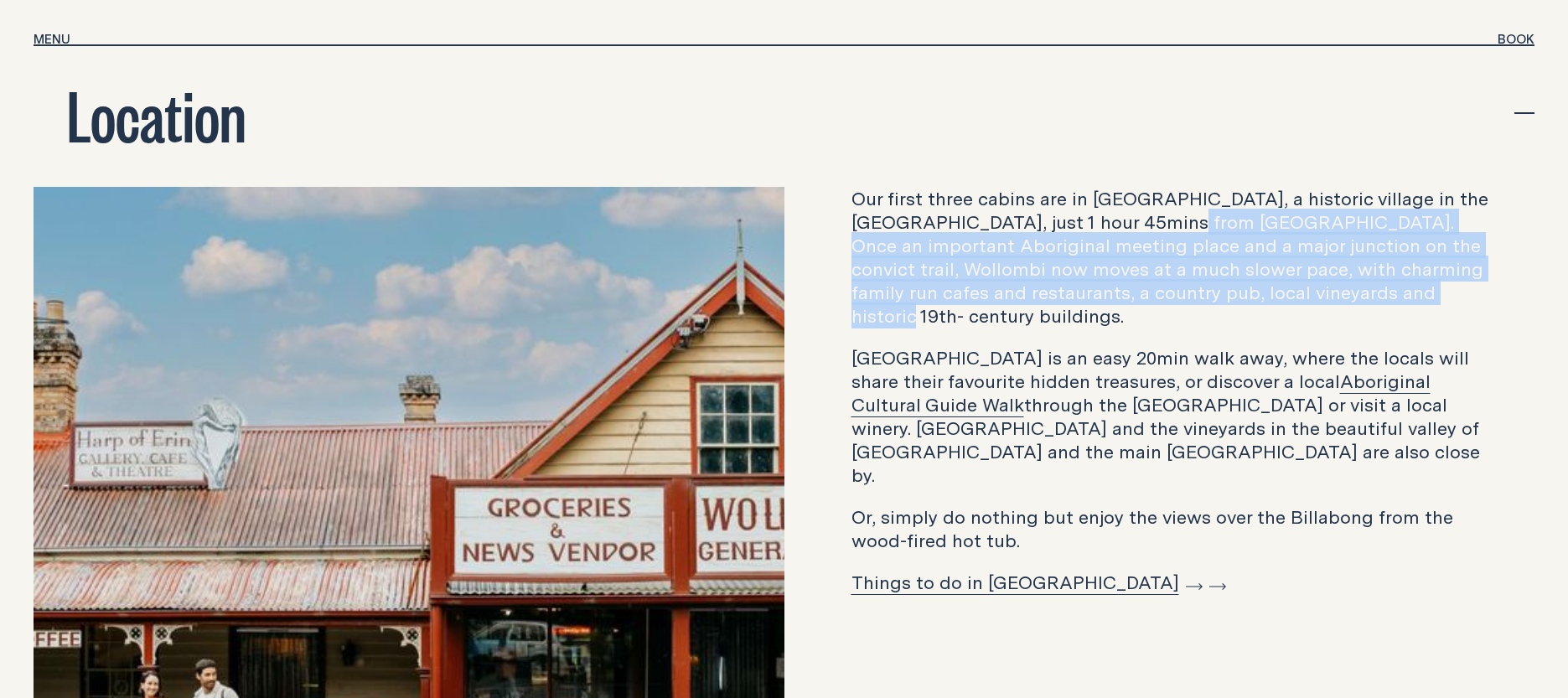
drag, startPoint x: 1127, startPoint y: 196, endPoint x: 1423, endPoint y: 265, distance: 303.9
click at [1423, 265] on p "Our first three cabins are in [GEOGRAPHIC_DATA], a historic village in the [GEO…" at bounding box center [1176, 258] width 651 height 141
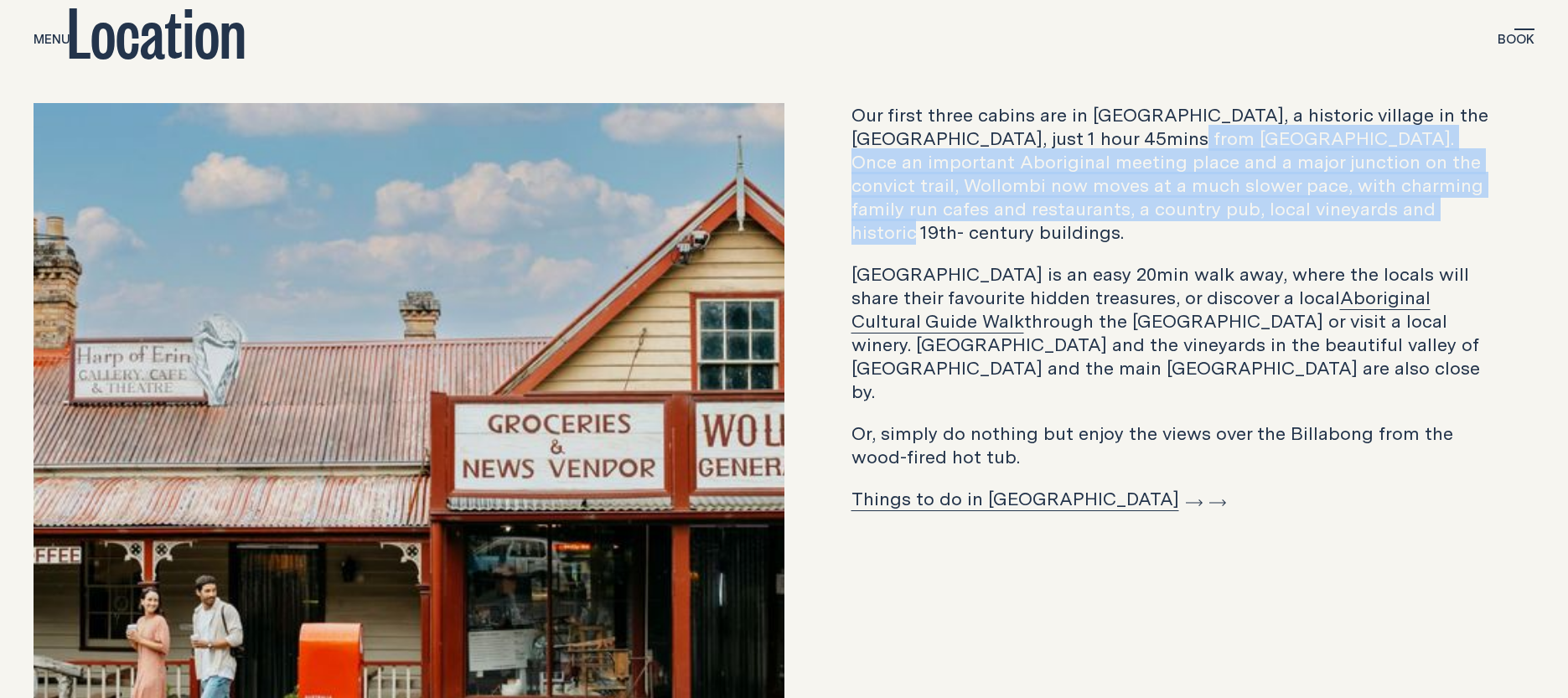
click at [1397, 198] on p "Our first three cabins are in [GEOGRAPHIC_DATA], a historic village in the [GEO…" at bounding box center [1176, 174] width 651 height 141
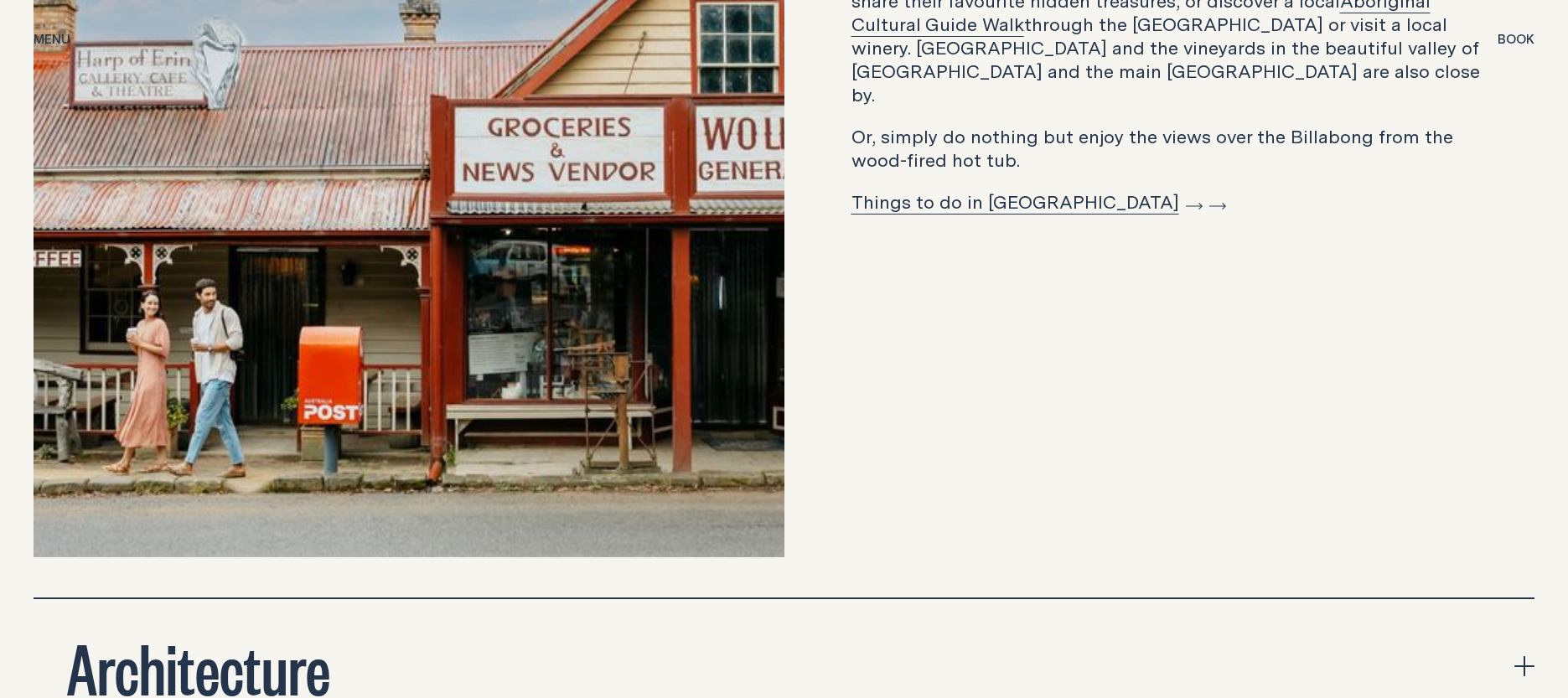
scroll to position [6534, 0]
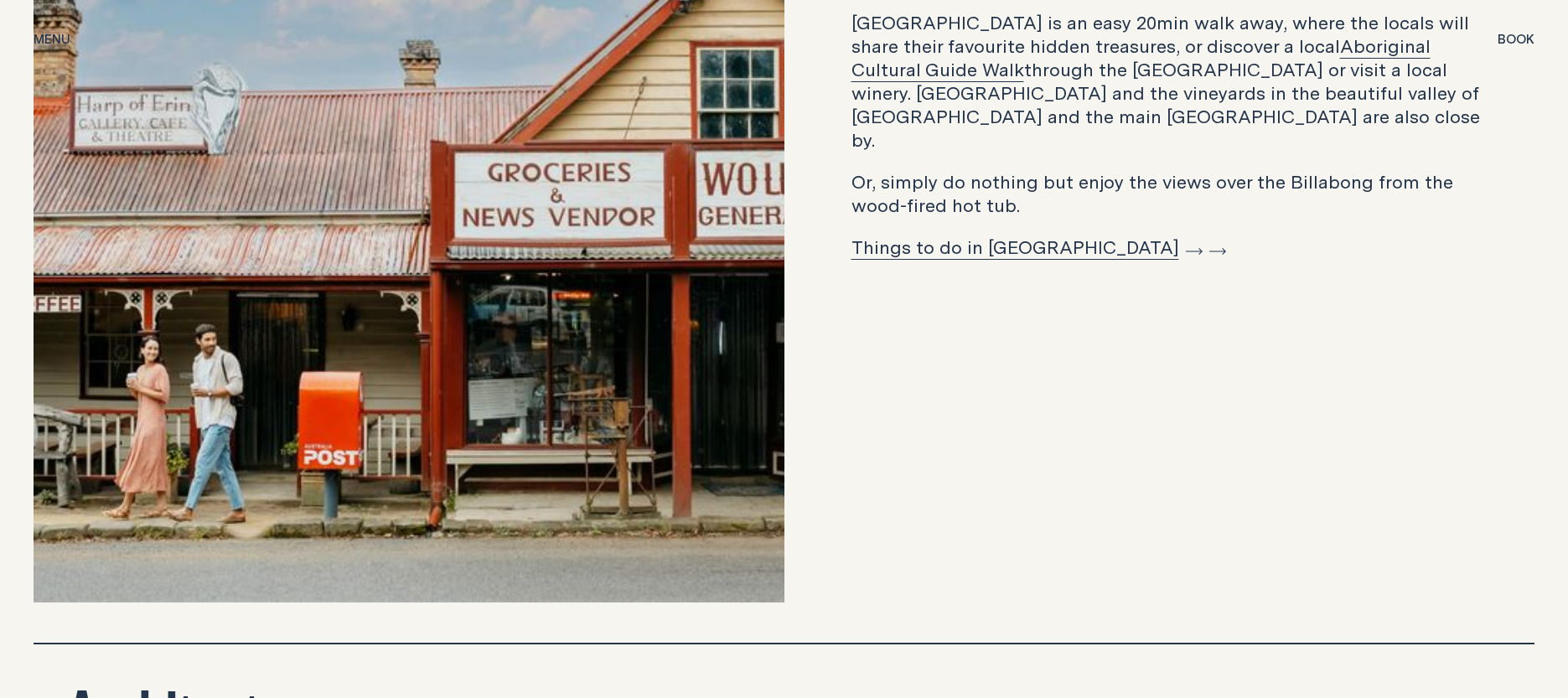
click at [1048, 234] on link "Things to do in [GEOGRAPHIC_DATA]" at bounding box center [1027, 247] width 351 height 26
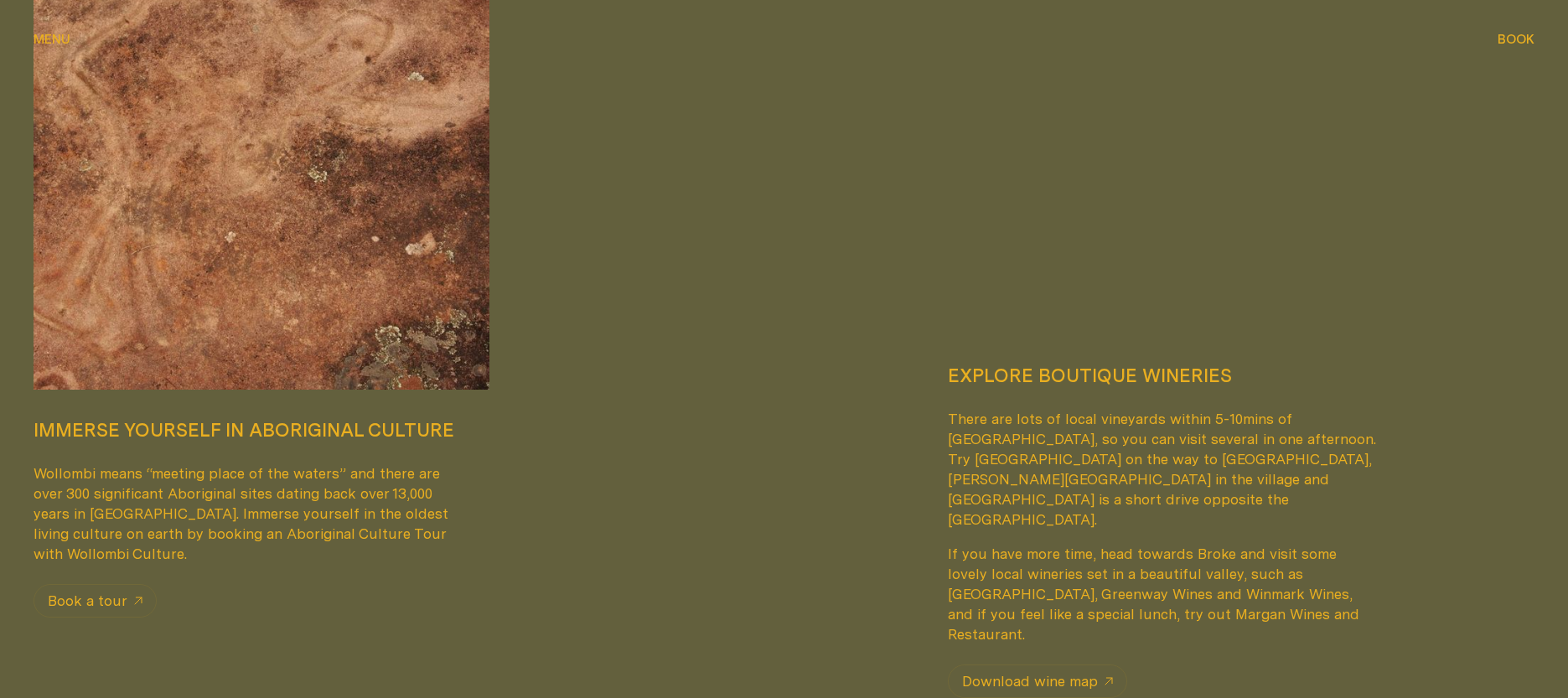
scroll to position [1341, 0]
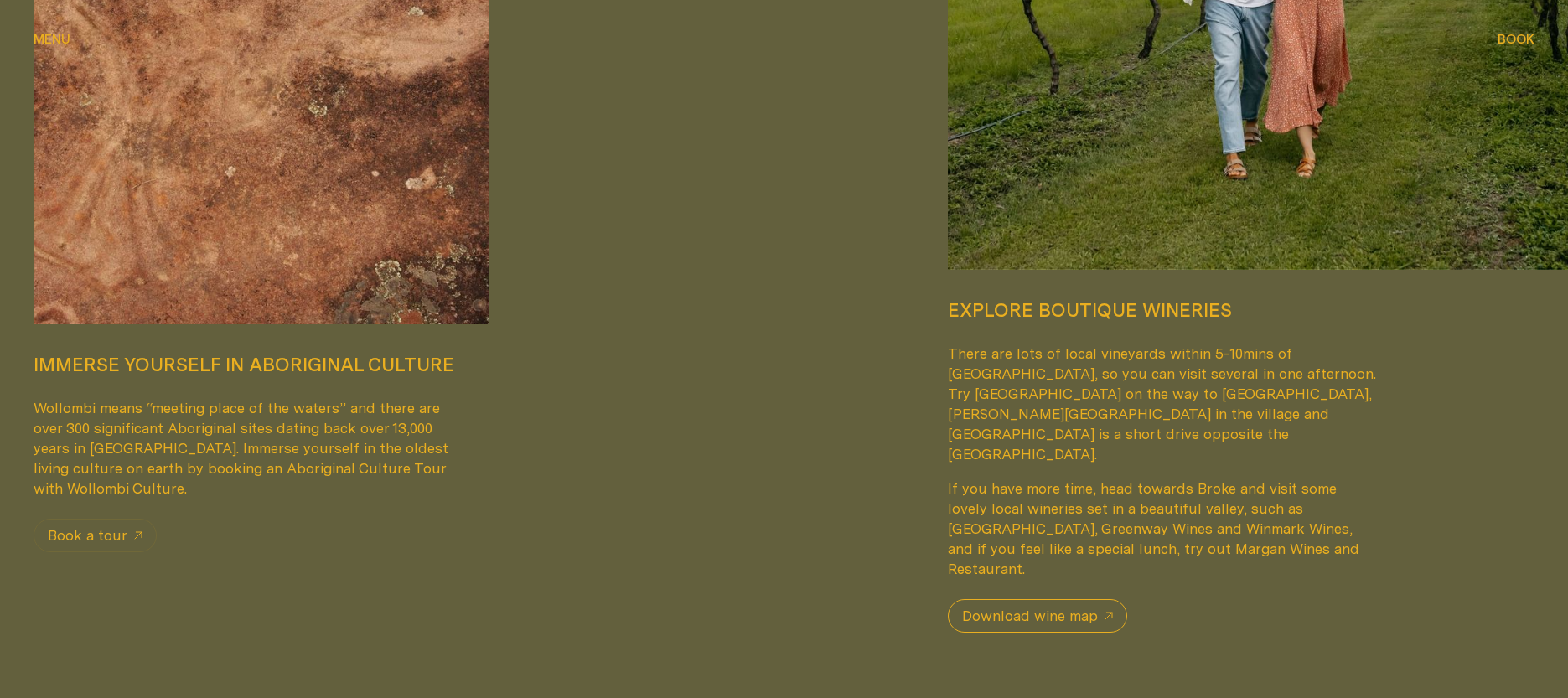
click at [1064, 606] on span "Download wine map" at bounding box center [1030, 616] width 136 height 20
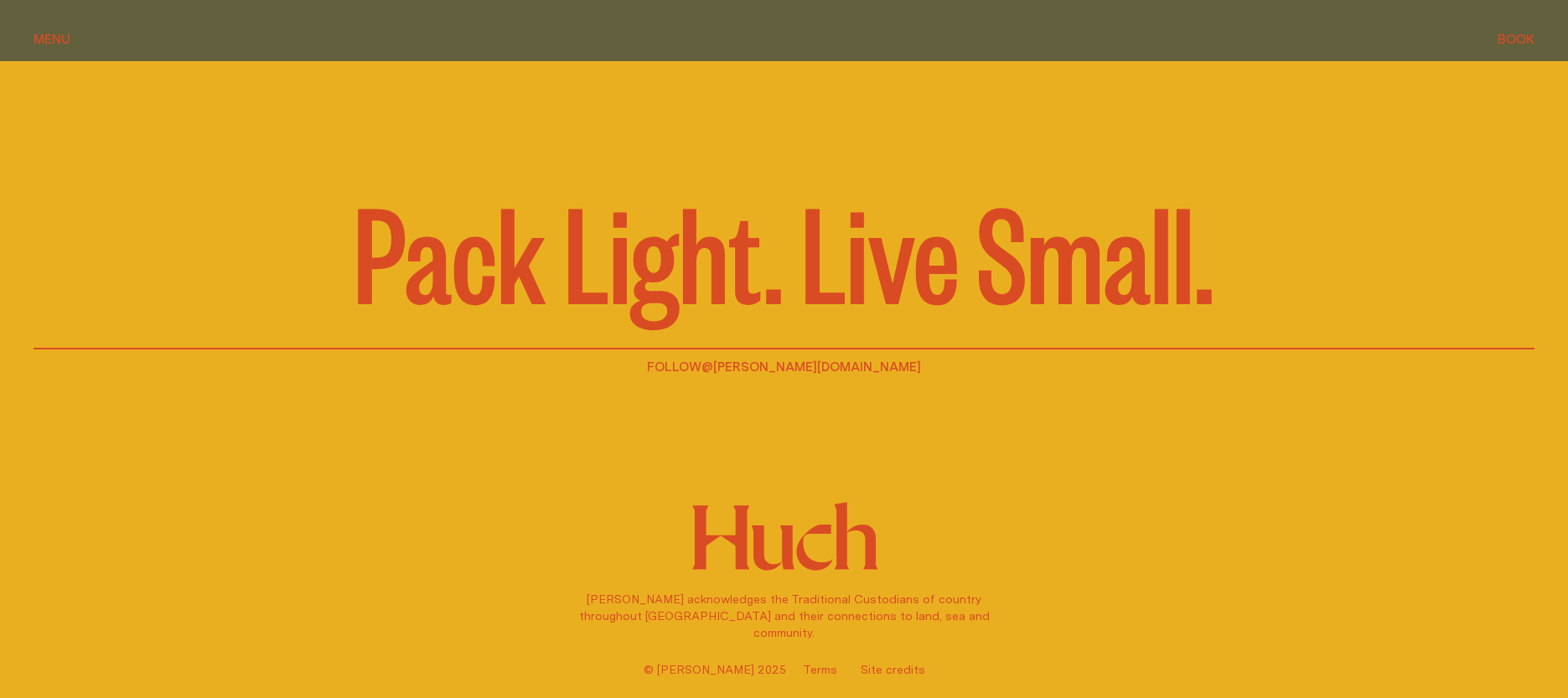
scroll to position [5444, 0]
click at [919, 384] on div "Follow @[PERSON_NAME][DOMAIN_NAME] [PERSON_NAME] acknowledges the Traditional C…" at bounding box center [784, 517] width 1501 height 322
